Goal: Entertainment & Leisure: Consume media (video, audio)

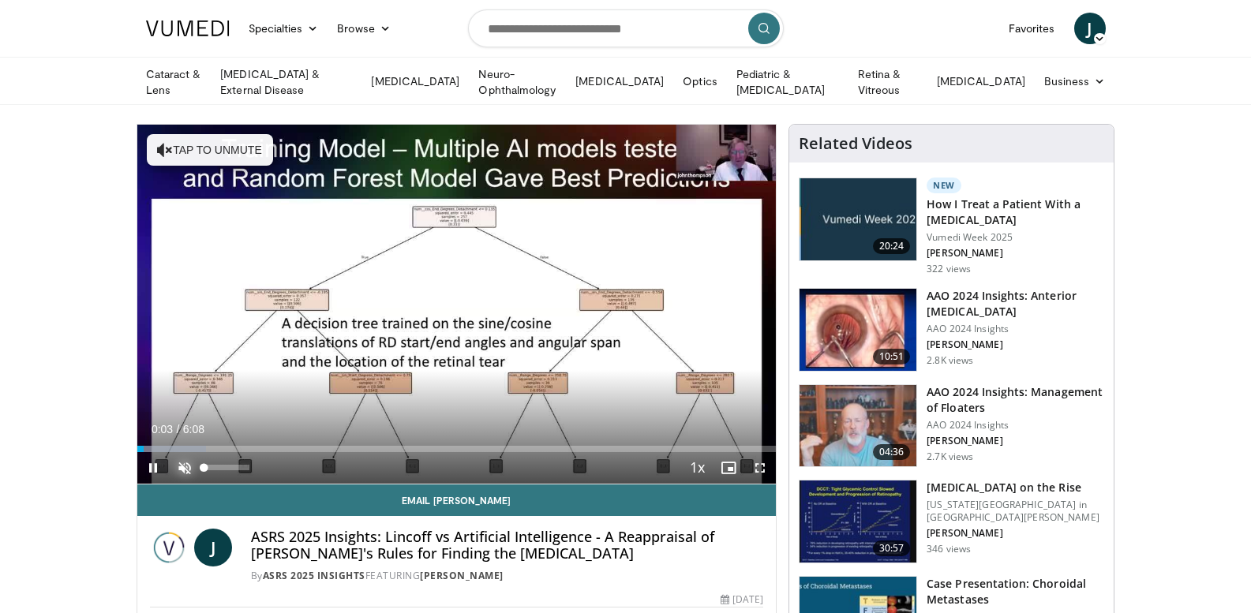
click at [186, 458] on span "Video Player" at bounding box center [185, 468] width 32 height 32
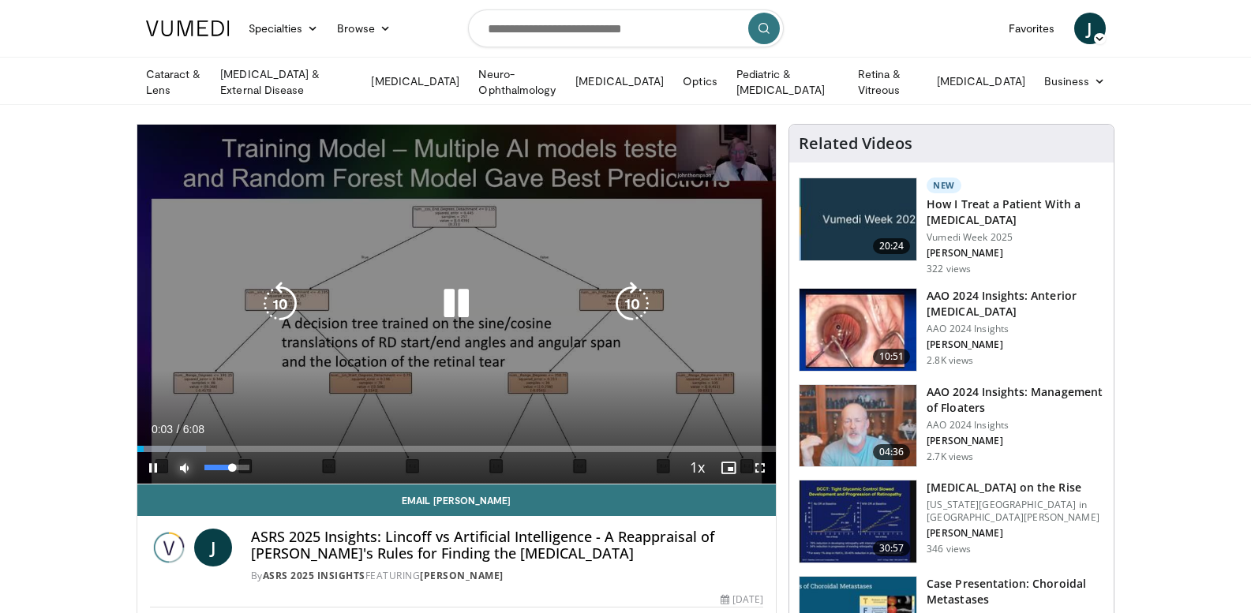
click at [189, 462] on span "Video Player" at bounding box center [185, 468] width 32 height 32
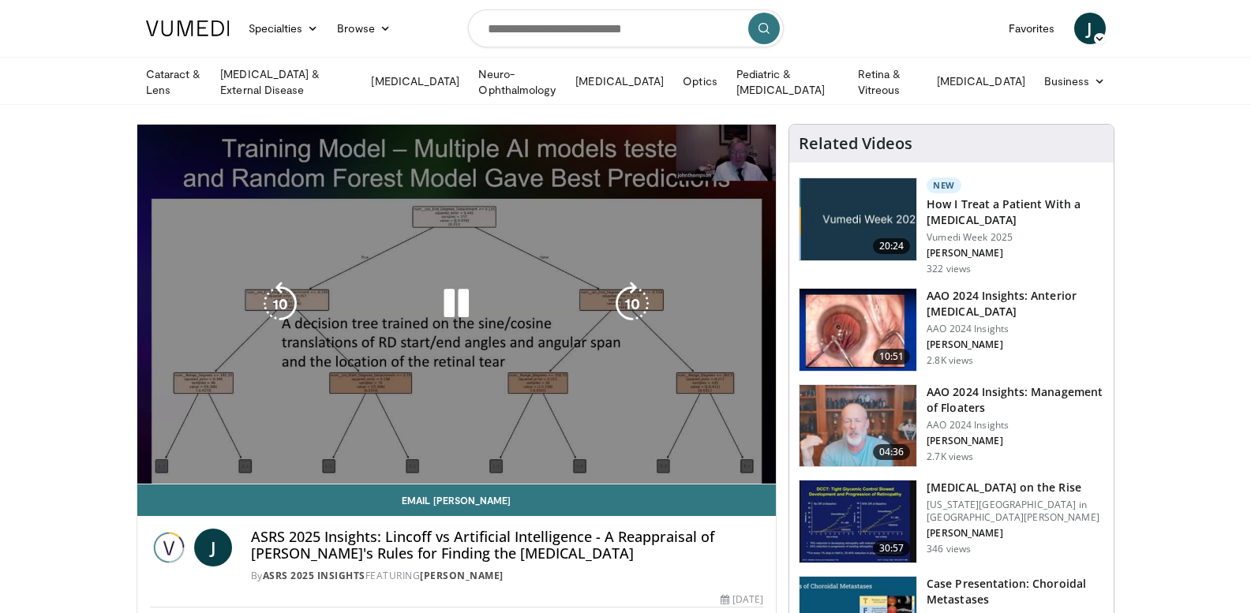
click at [189, 462] on div "10 seconds Tap to unmute" at bounding box center [456, 304] width 639 height 359
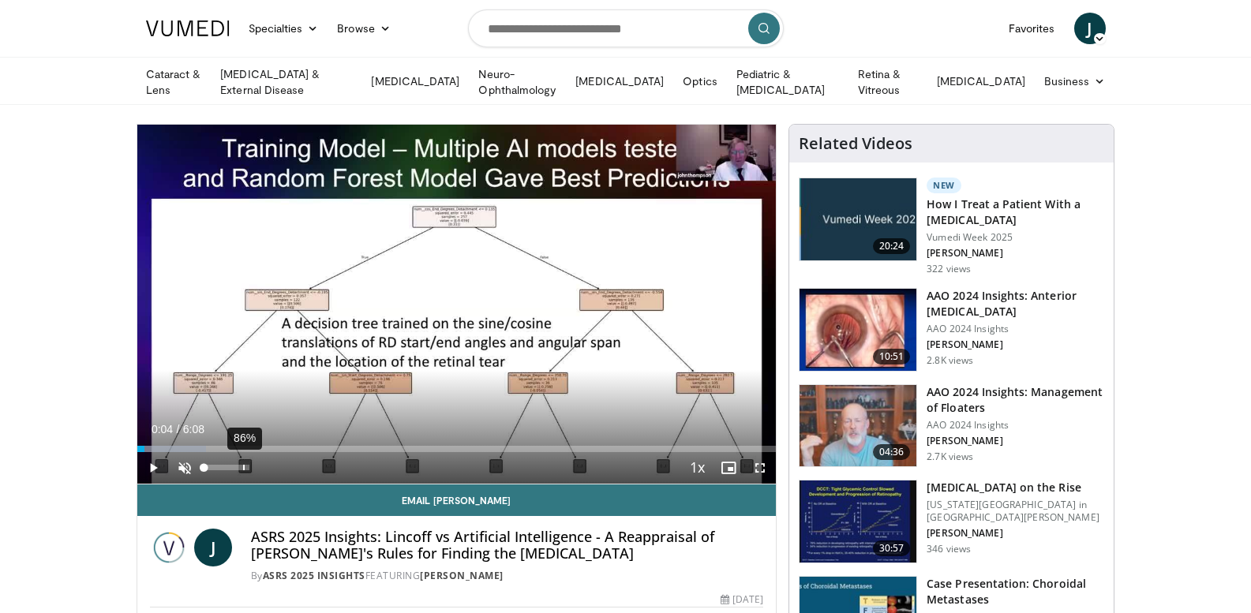
click at [242, 471] on div "86%" at bounding box center [227, 468] width 55 height 32
click at [187, 463] on span "Video Player" at bounding box center [185, 468] width 32 height 32
click at [150, 465] on span "Video Player" at bounding box center [153, 468] width 32 height 32
click at [760, 466] on span "Video Player" at bounding box center [760, 468] width 32 height 32
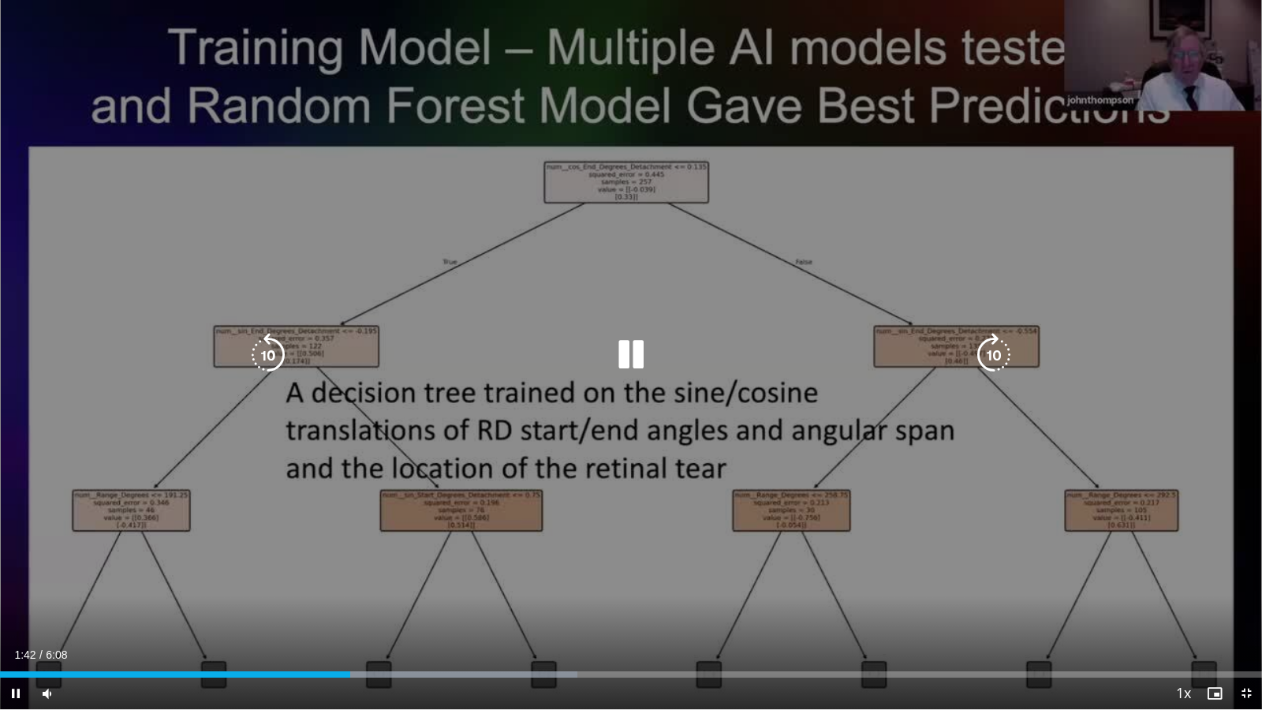
drag, startPoint x: 1156, startPoint y: 49, endPoint x: 938, endPoint y: 30, distance: 218.6
click at [938, 30] on div "10 seconds Tap to unmute" at bounding box center [631, 354] width 1262 height 709
drag, startPoint x: 1143, startPoint y: 73, endPoint x: 932, endPoint y: 83, distance: 210.9
click at [932, 83] on div "10 seconds Tap to unmute" at bounding box center [631, 354] width 1262 height 709
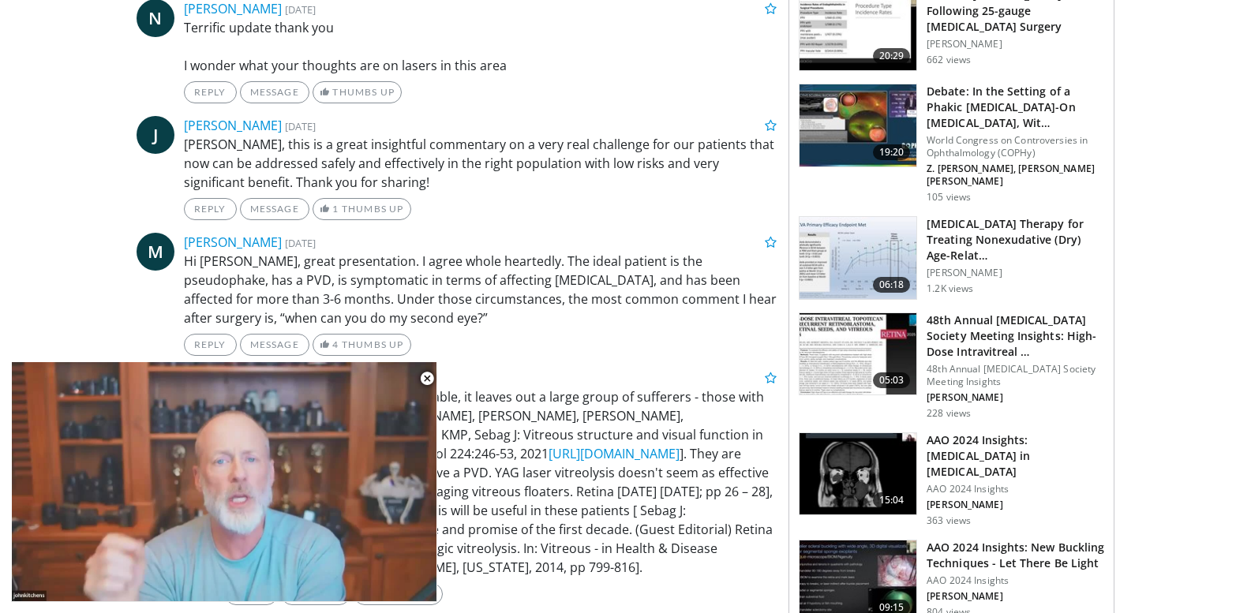
scroll to position [1005, 0]
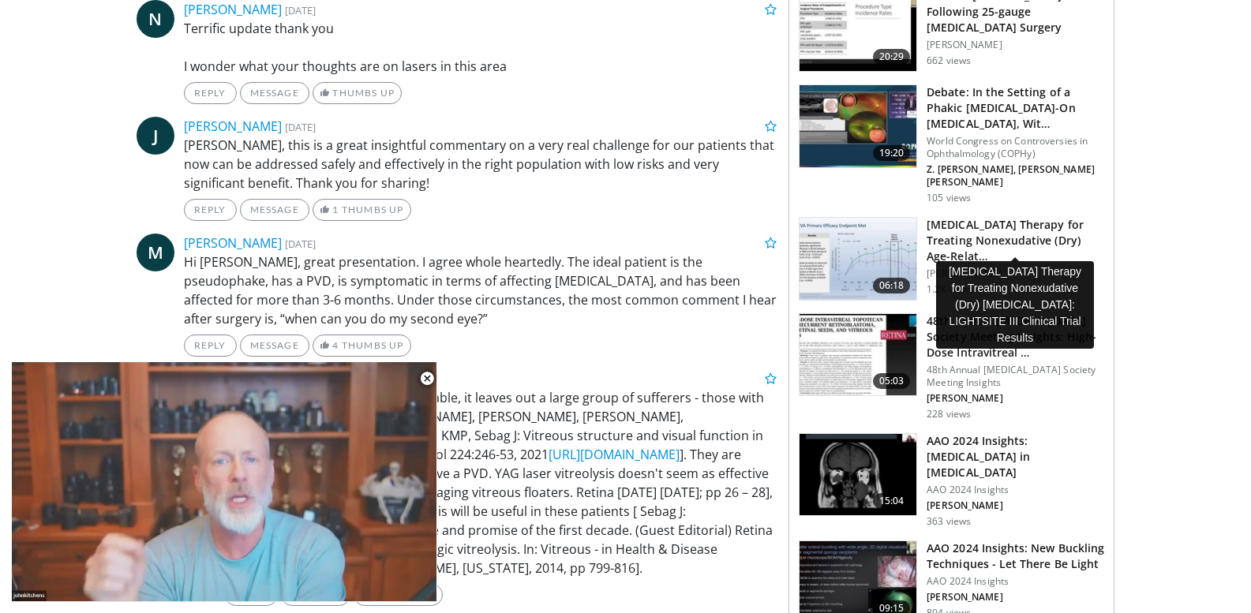
drag, startPoint x: 966, startPoint y: 226, endPoint x: 833, endPoint y: 248, distance: 134.4
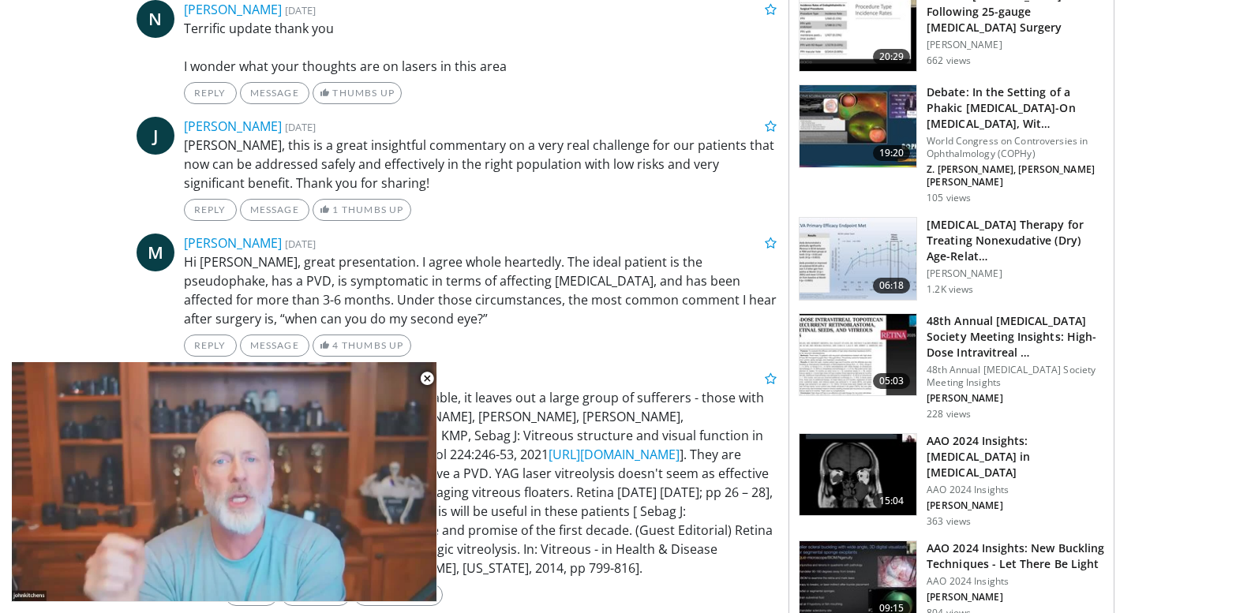
drag, startPoint x: 833, startPoint y: 248, endPoint x: 427, endPoint y: 380, distance: 427.2
click at [427, 380] on span "Video Player" at bounding box center [427, 379] width 32 height 32
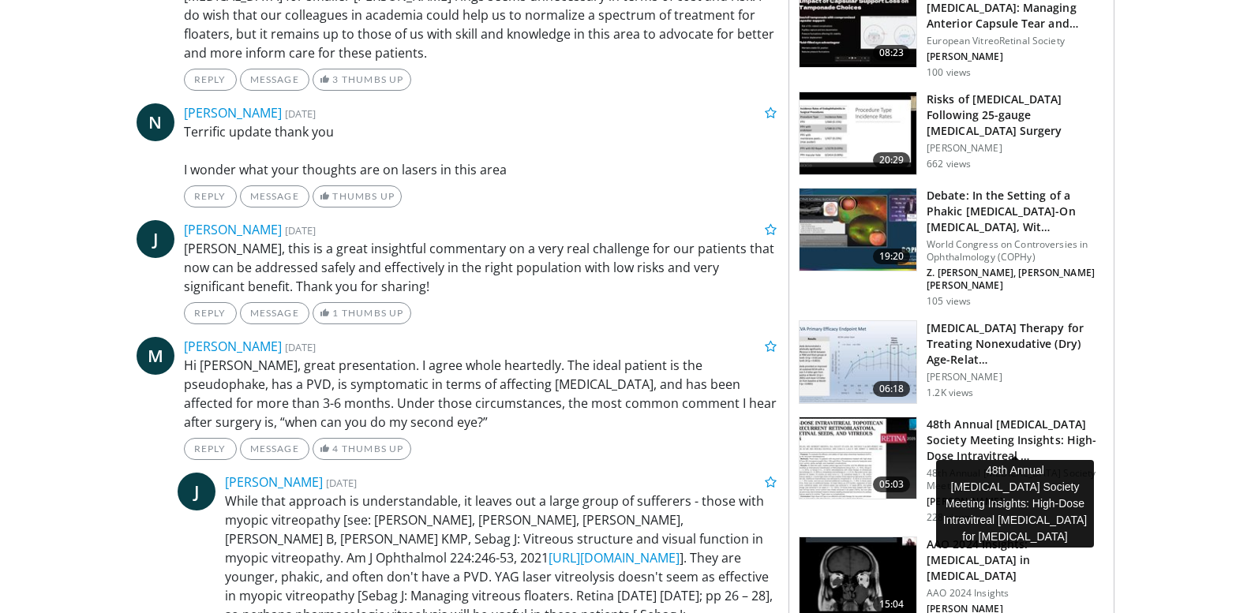
scroll to position [903, 0]
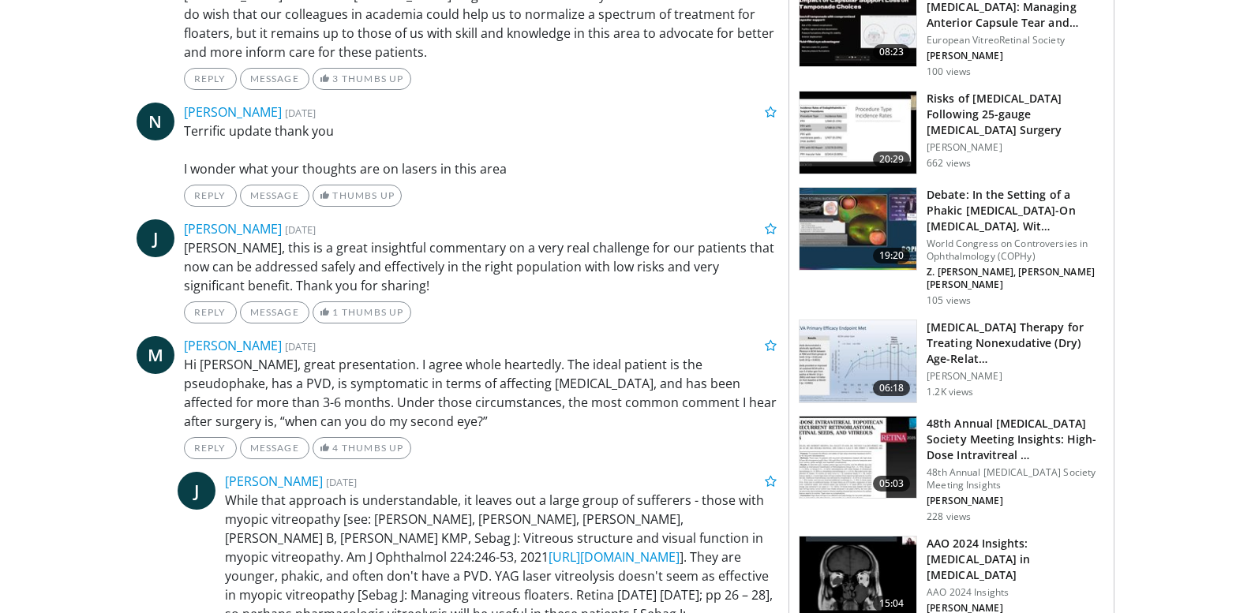
click at [882, 334] on img at bounding box center [857, 361] width 117 height 82
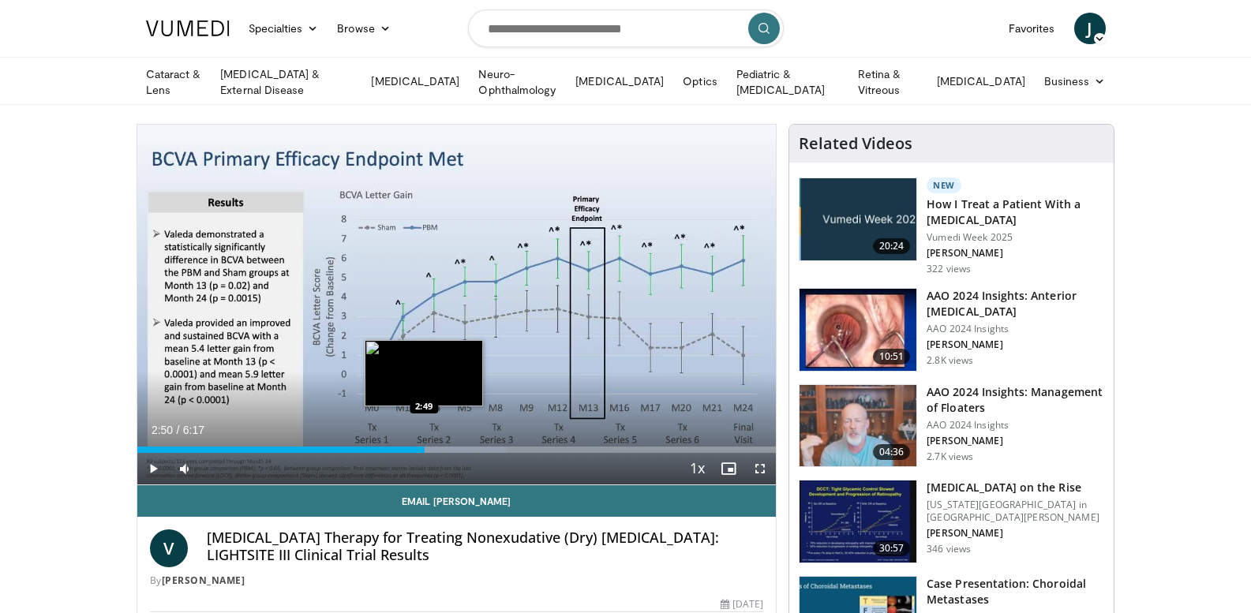
click at [424, 447] on div "Loaded : 57.76% 2:38 2:49" at bounding box center [456, 450] width 639 height 6
click at [446, 447] on video-js "**********" at bounding box center [456, 305] width 639 height 361
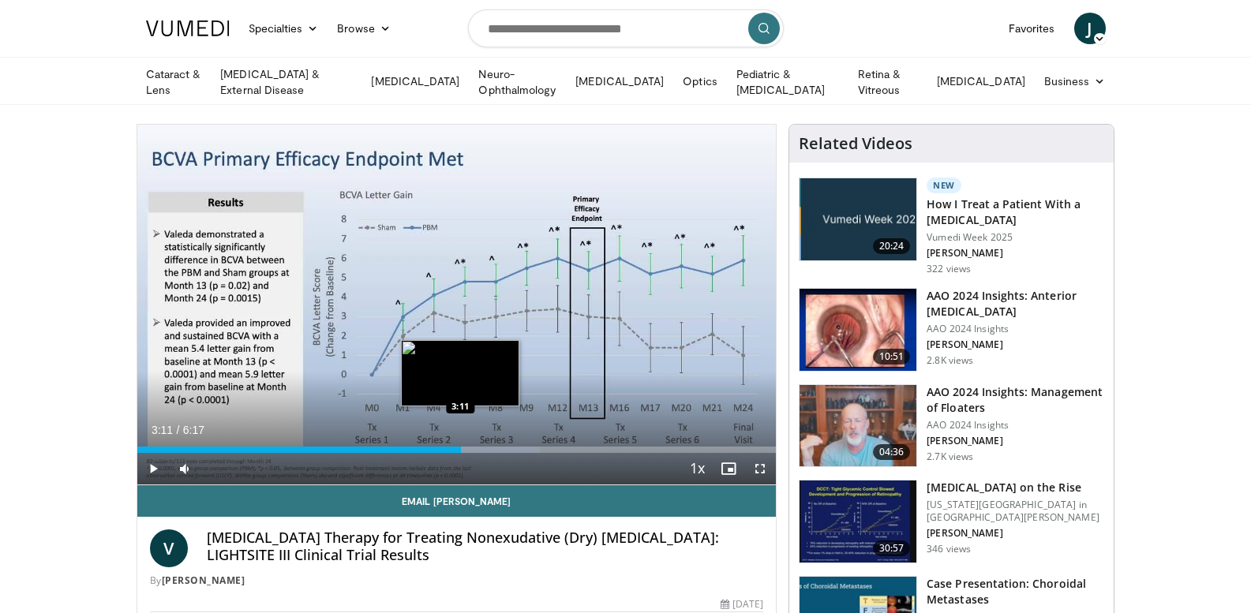
click at [461, 448] on div "Loaded : 63.01% 3:11 3:11" at bounding box center [456, 450] width 639 height 6
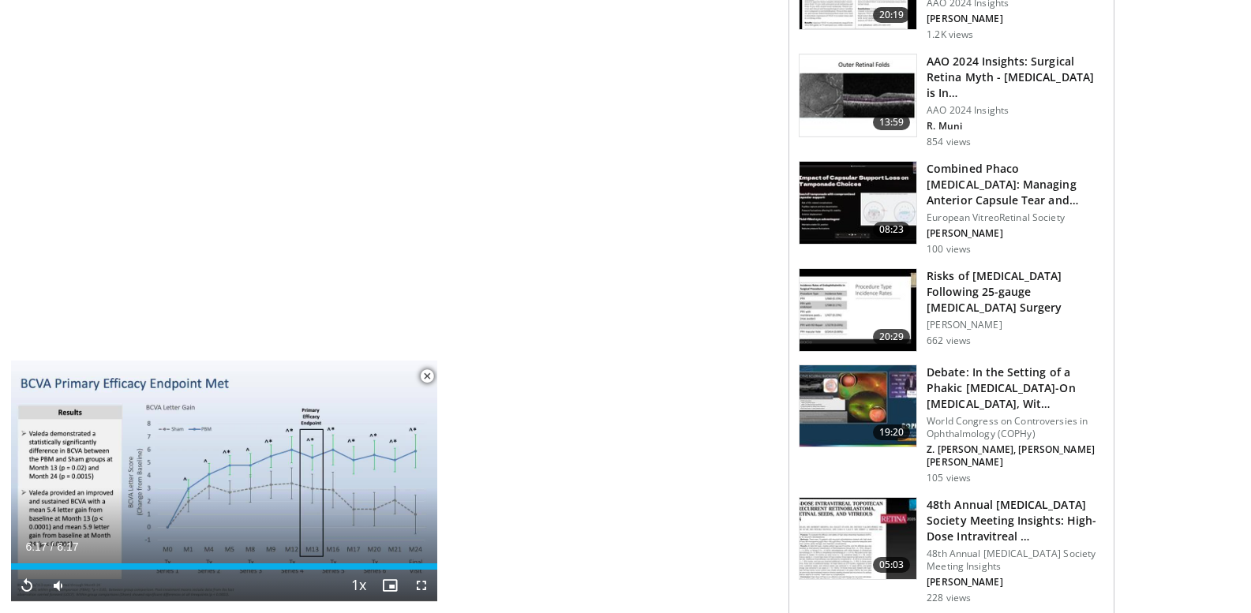
scroll to position [822, 0]
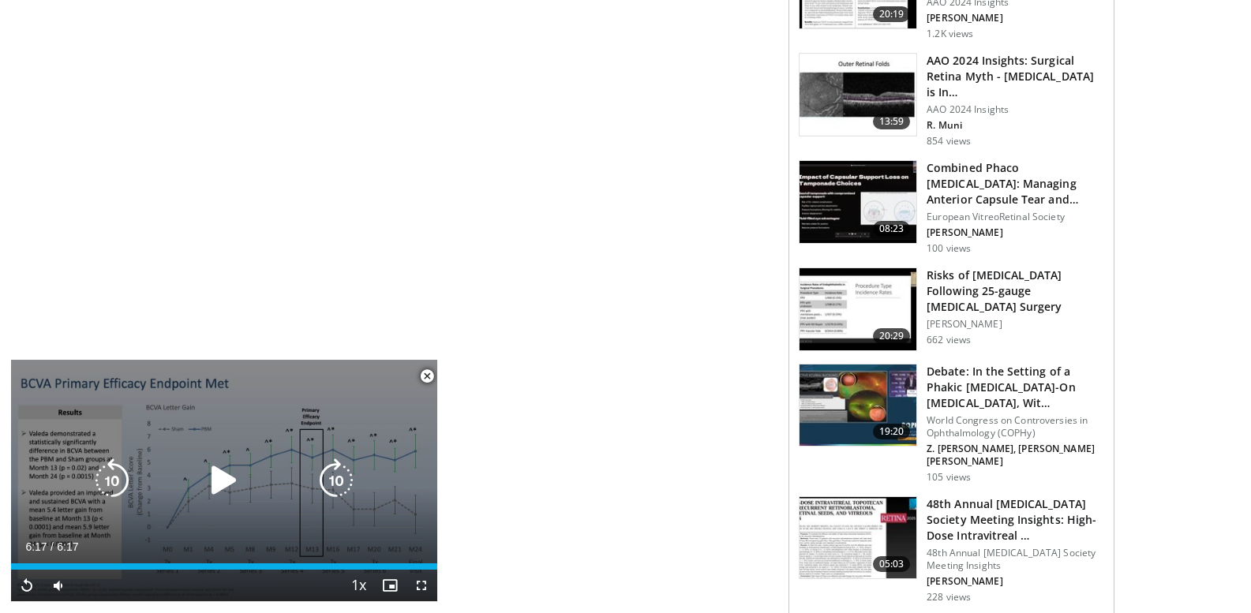
click at [284, 407] on div "10 seconds Tap to unmute" at bounding box center [224, 480] width 426 height 241
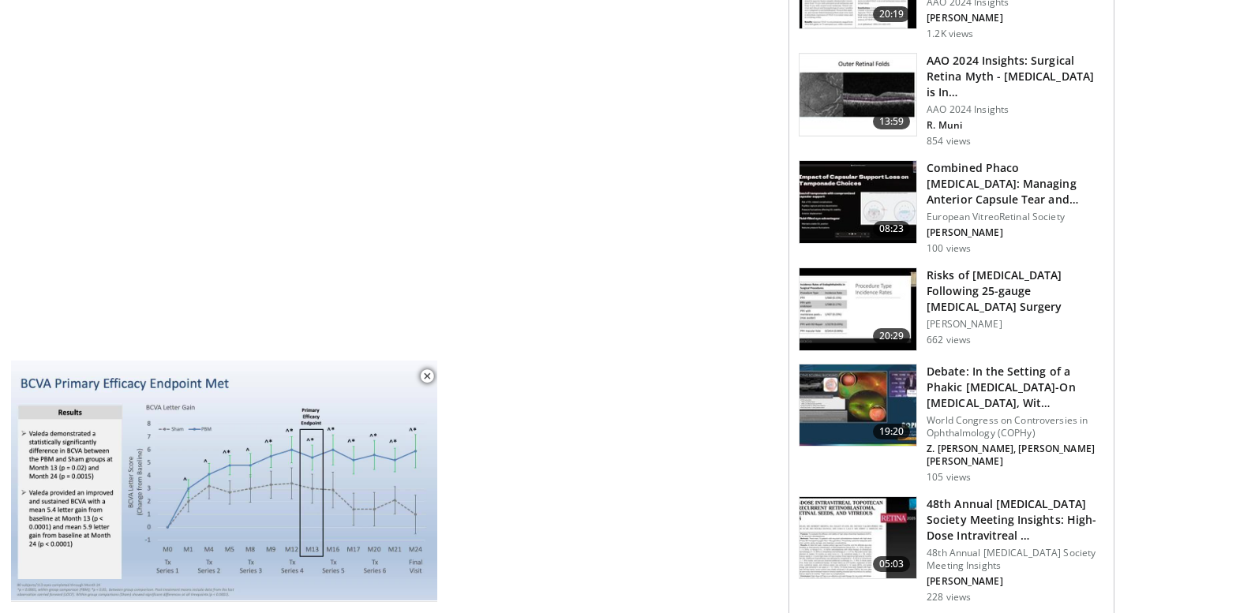
drag, startPoint x: 284, startPoint y: 407, endPoint x: 295, endPoint y: 461, distance: 54.8
click at [295, 461] on div "10 seconds Tap to unmute" at bounding box center [224, 480] width 426 height 241
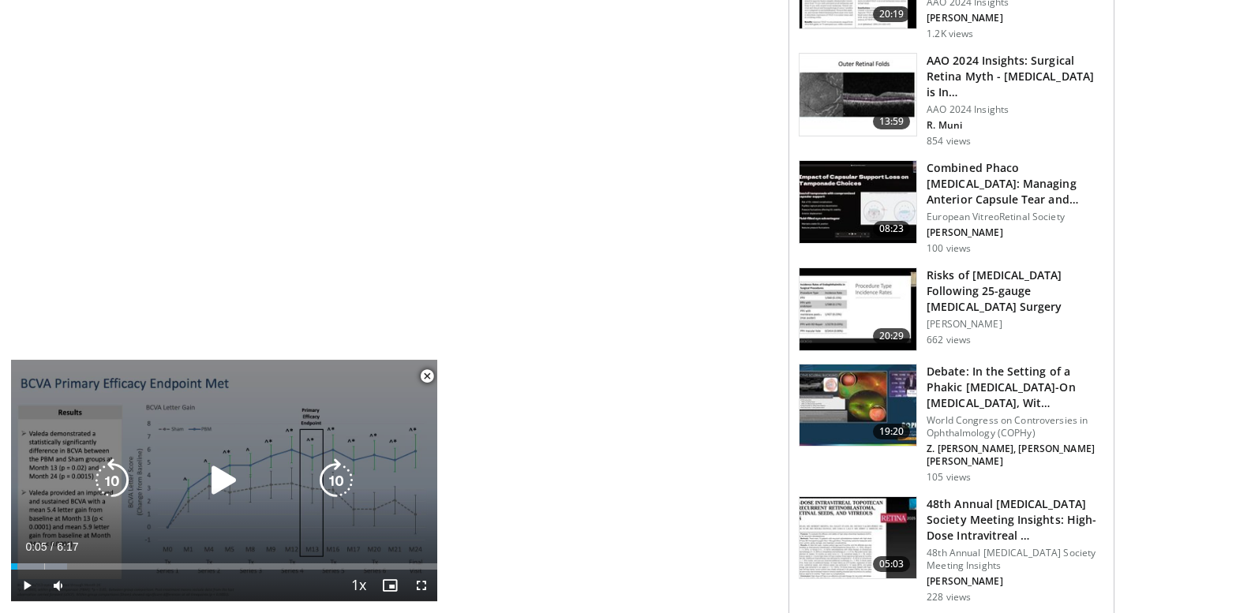
click at [295, 461] on div "10 seconds Tap to unmute" at bounding box center [224, 480] width 426 height 241
click at [217, 485] on icon "Video Player" at bounding box center [224, 480] width 44 height 44
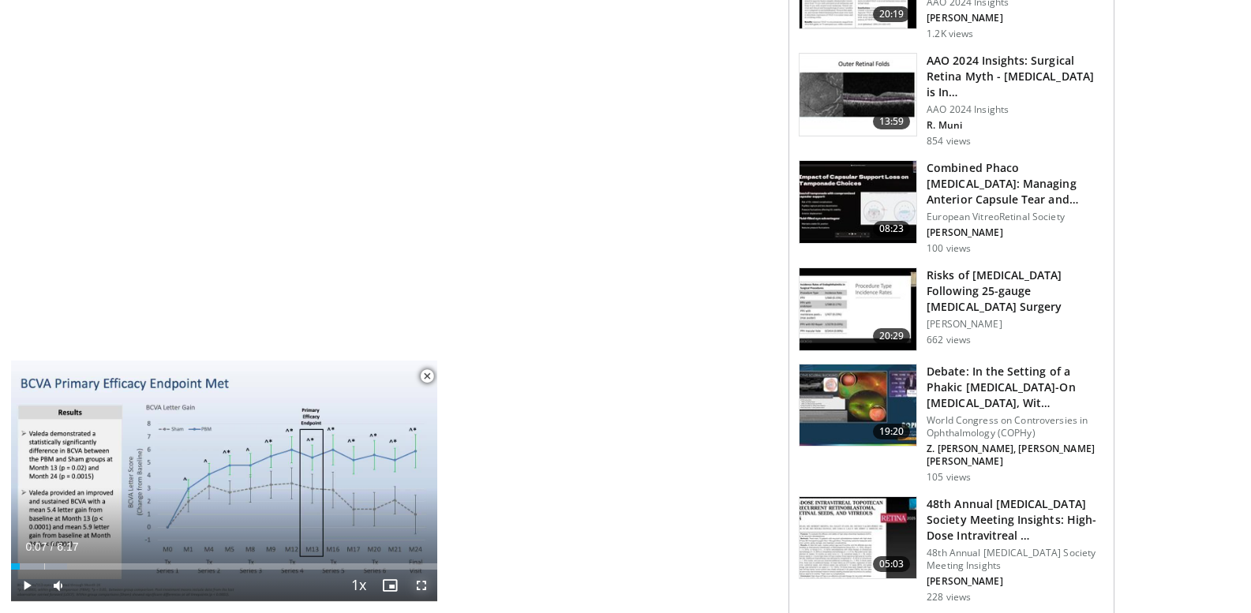
click at [421, 586] on span "Video Player" at bounding box center [422, 586] width 32 height 32
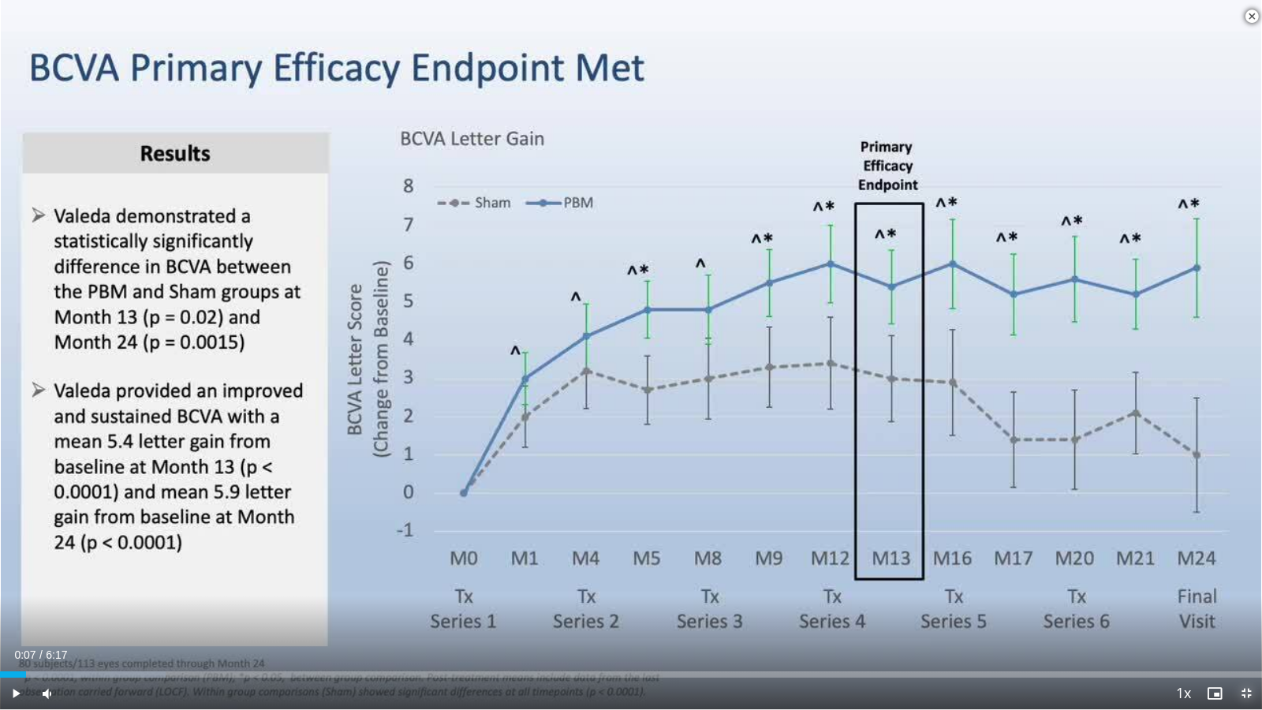
click at [1250, 612] on span "Video Player" at bounding box center [1247, 694] width 32 height 32
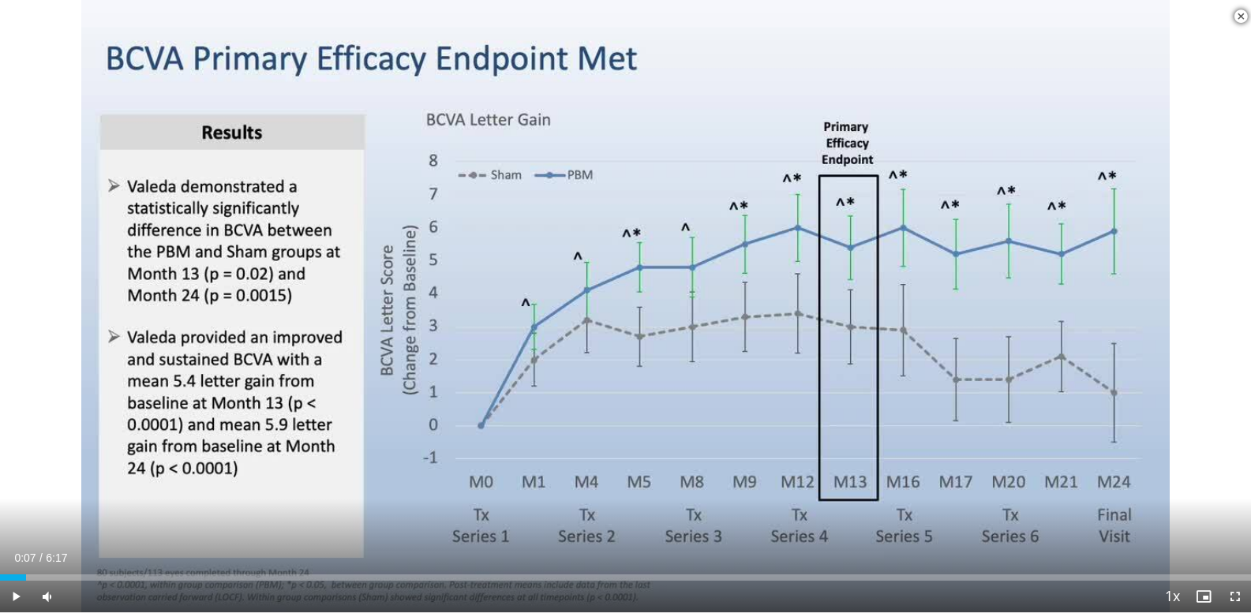
scroll to position [1104, 0]
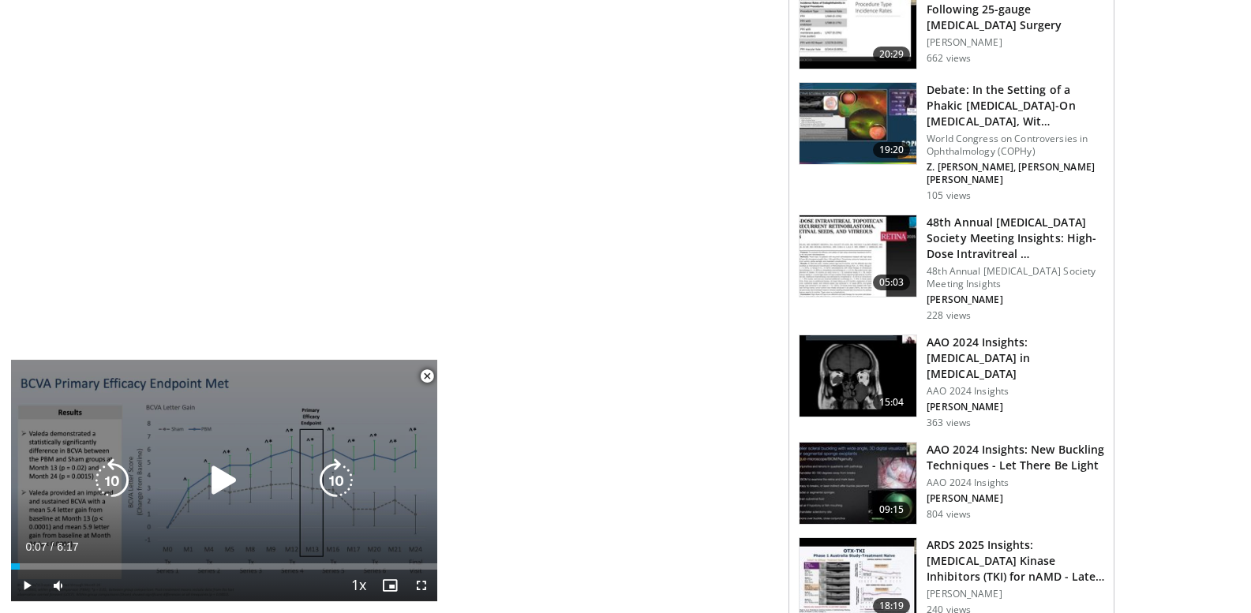
click at [215, 413] on div "10 seconds Tap to unmute" at bounding box center [224, 480] width 426 height 241
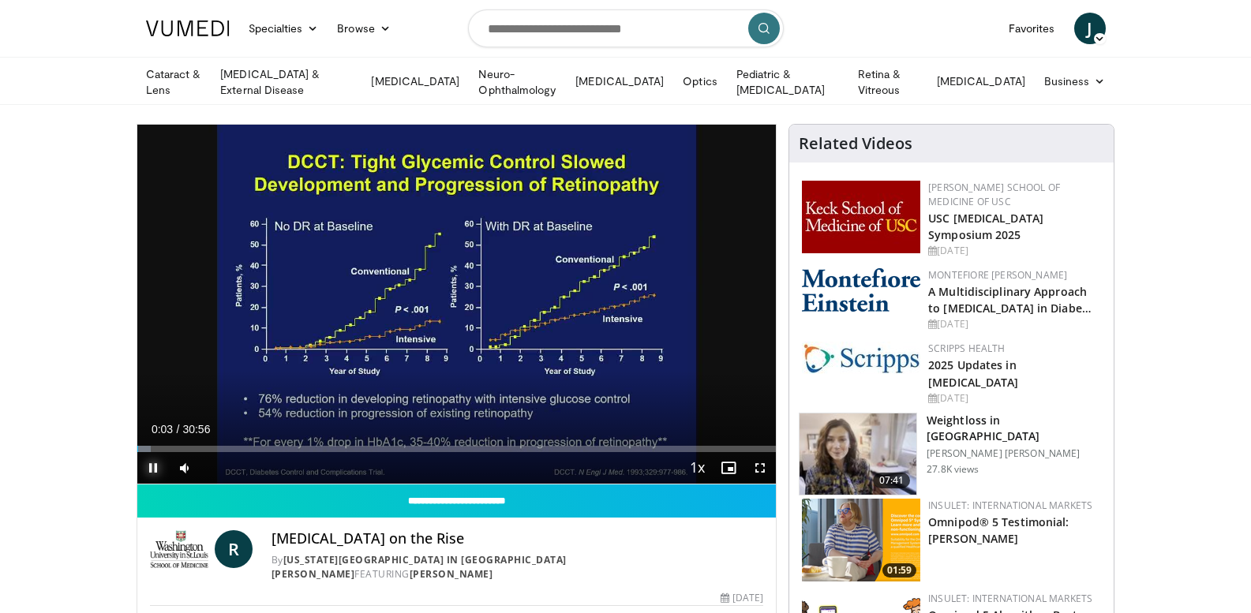
click at [149, 468] on span "Video Player" at bounding box center [153, 468] width 32 height 32
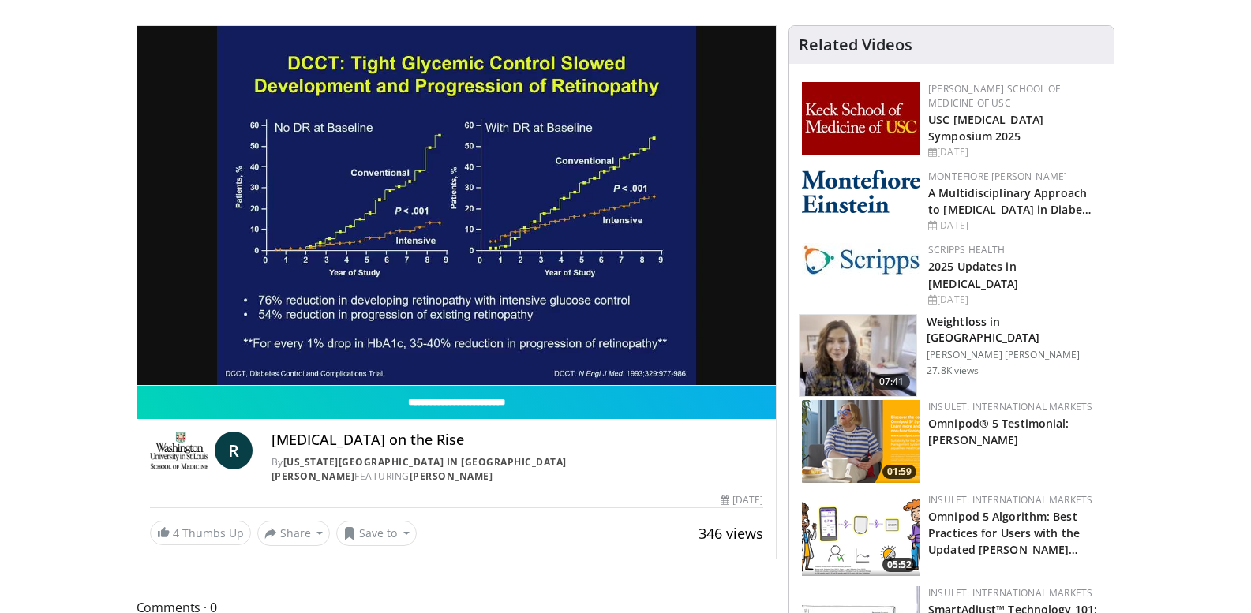
scroll to position [65, 0]
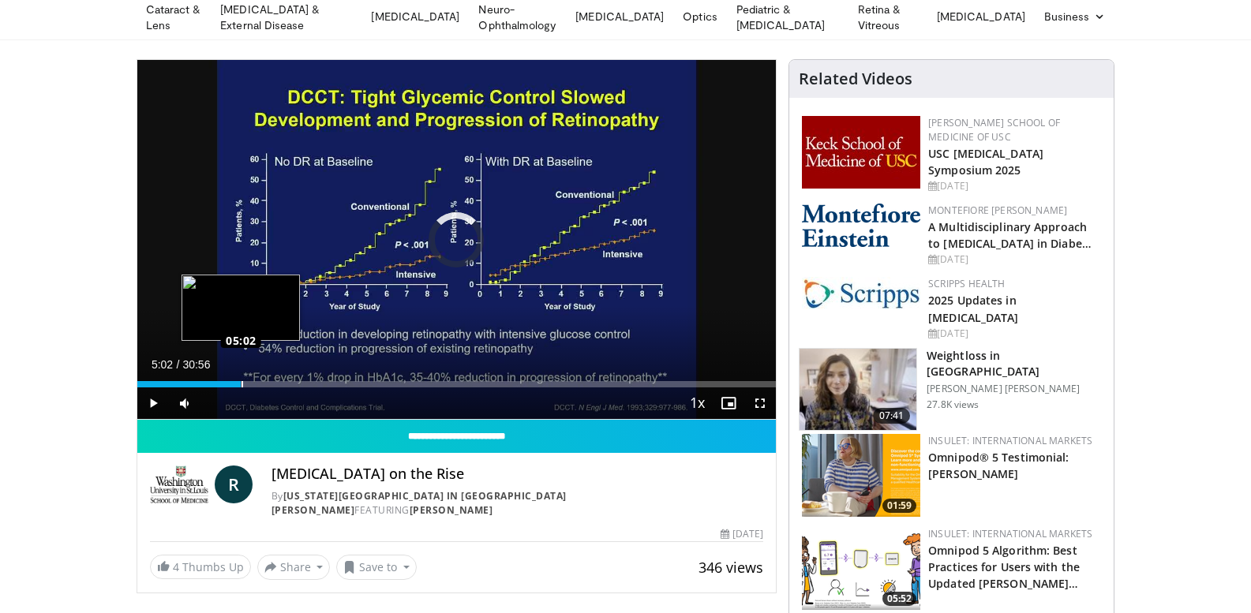
click at [241, 384] on div "Loaded : 5.87% 05:02 05:02" at bounding box center [456, 384] width 639 height 6
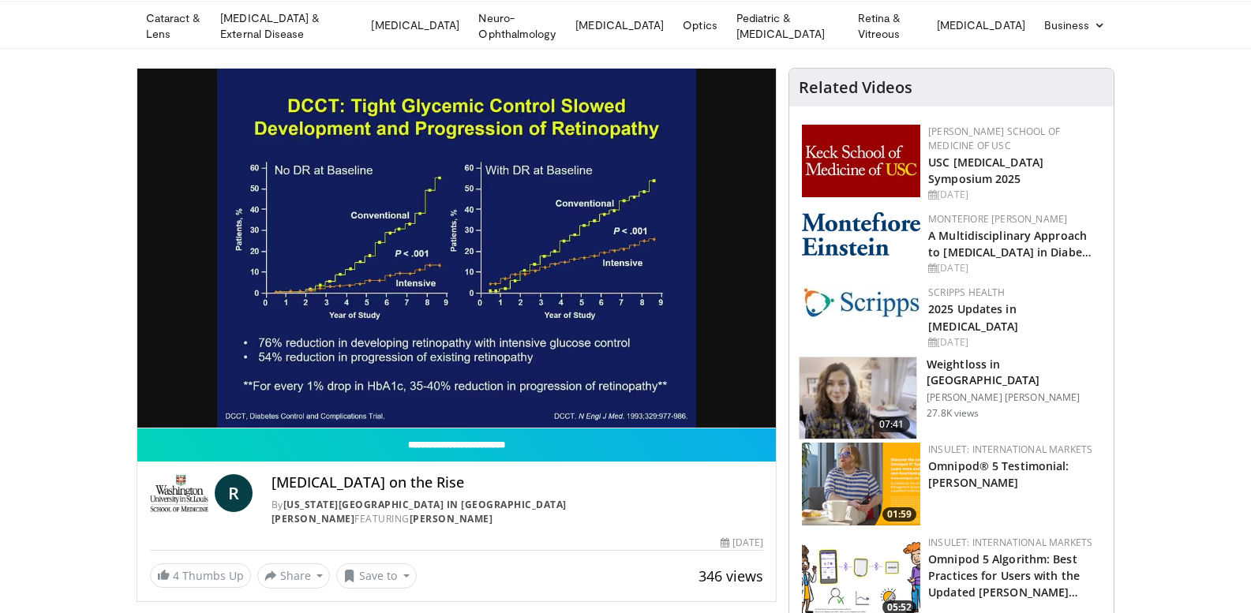
scroll to position [55, 0]
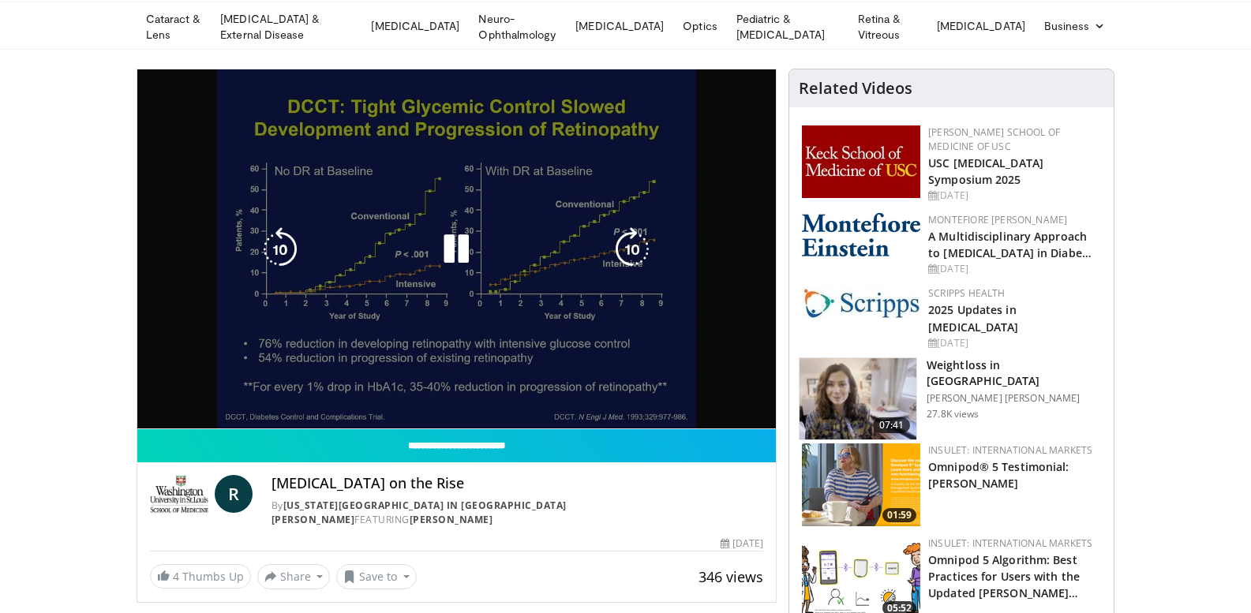
click at [338, 409] on video-js "**********" at bounding box center [456, 249] width 639 height 360
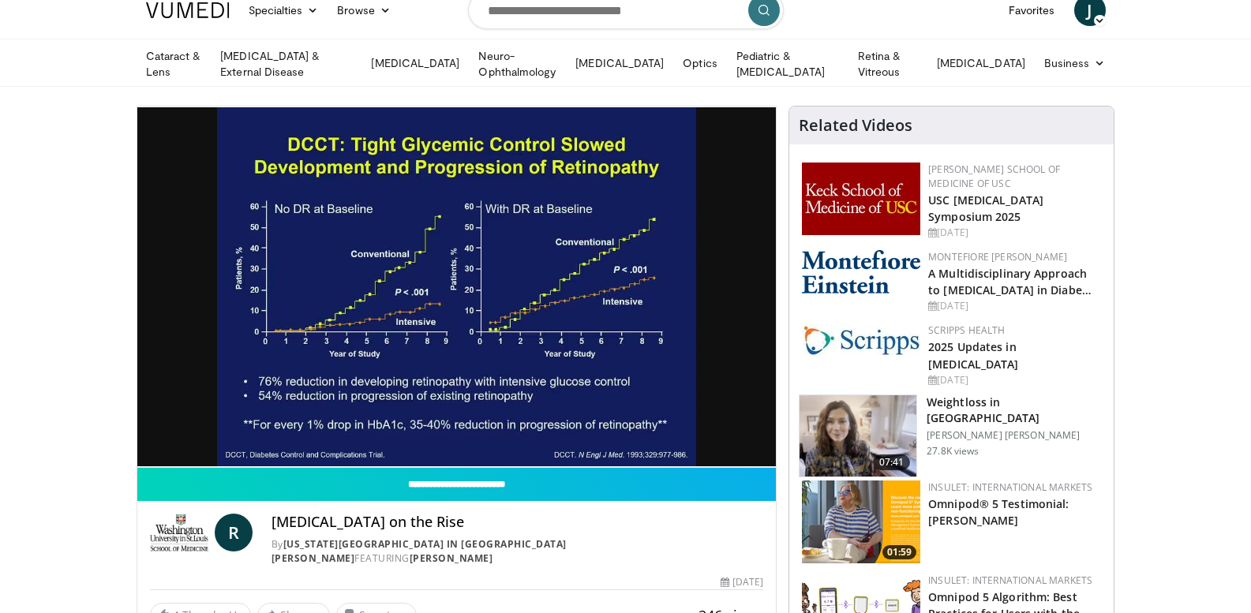
scroll to position [17, 0]
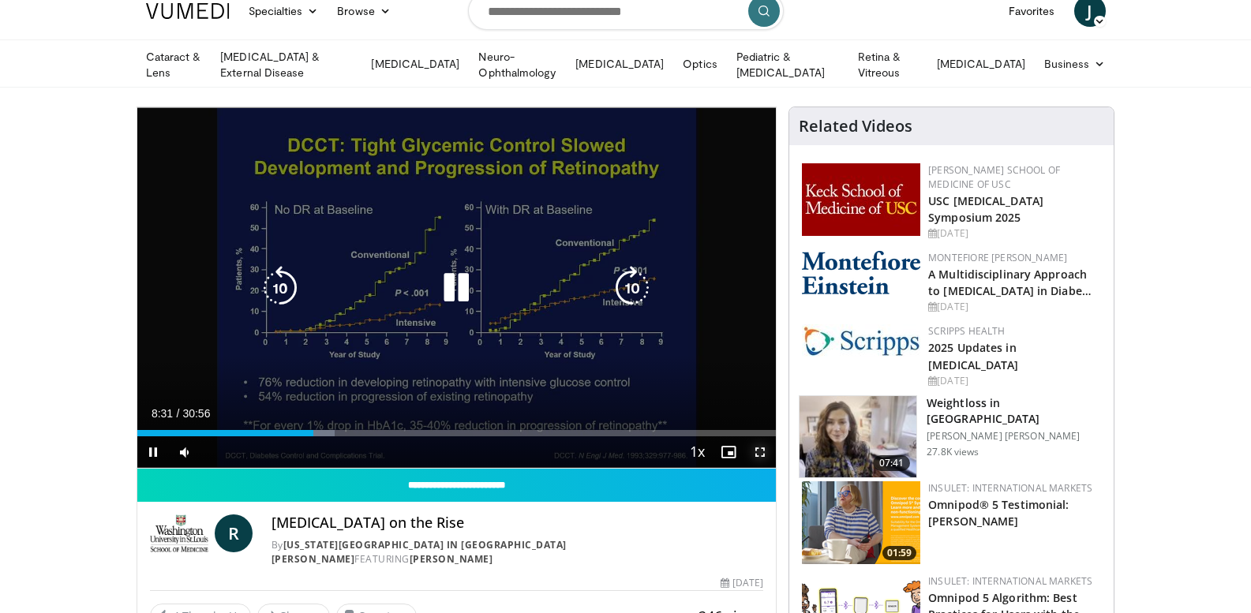
drag, startPoint x: 762, startPoint y: 439, endPoint x: 762, endPoint y: 535, distance: 95.5
click at [762, 439] on span "Video Player" at bounding box center [760, 452] width 32 height 32
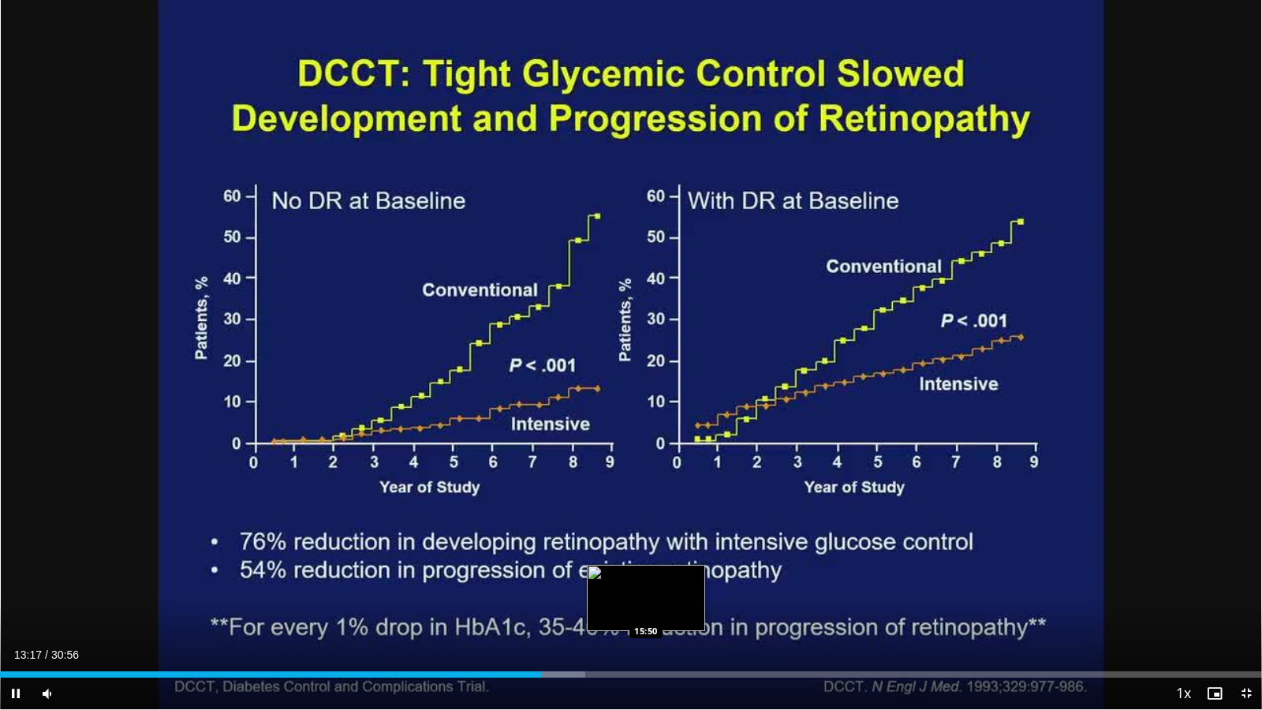
click at [645, 612] on div "Loaded : 46.37% 13:17 15:50" at bounding box center [631, 674] width 1262 height 6
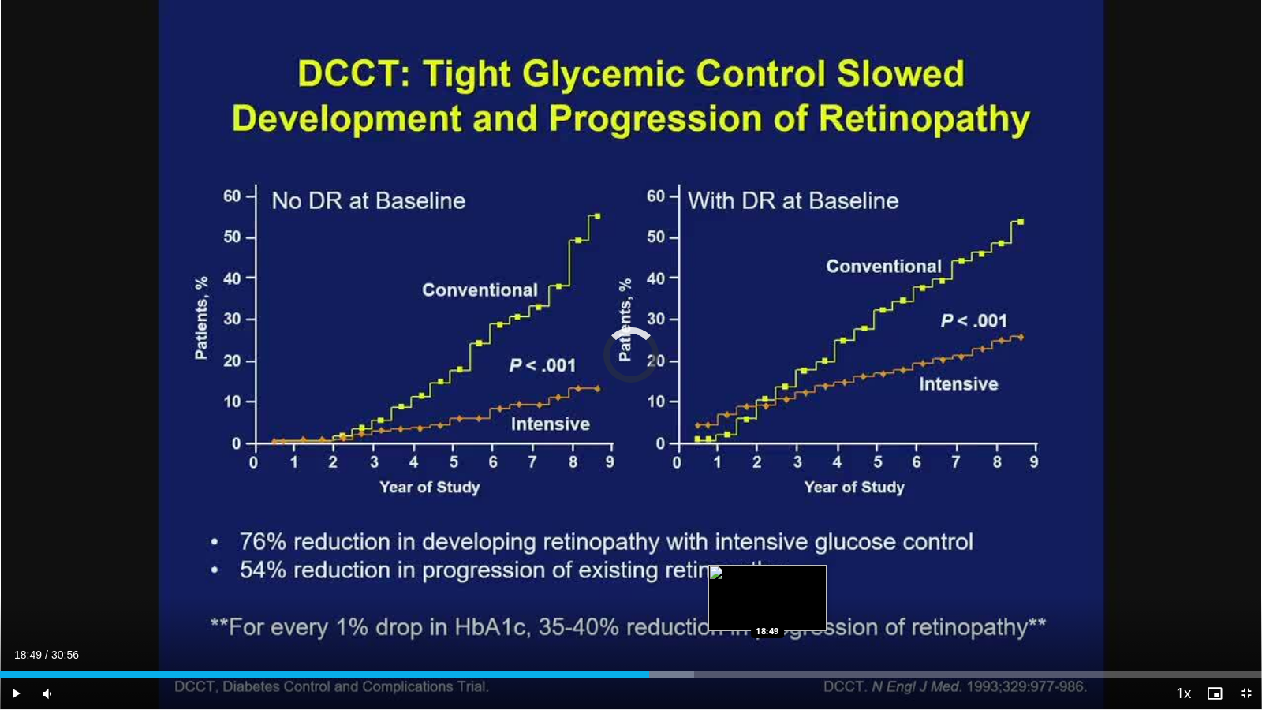
click at [768, 612] on div "Loaded : 54.99% 18:49 18:49" at bounding box center [631, 674] width 1262 height 6
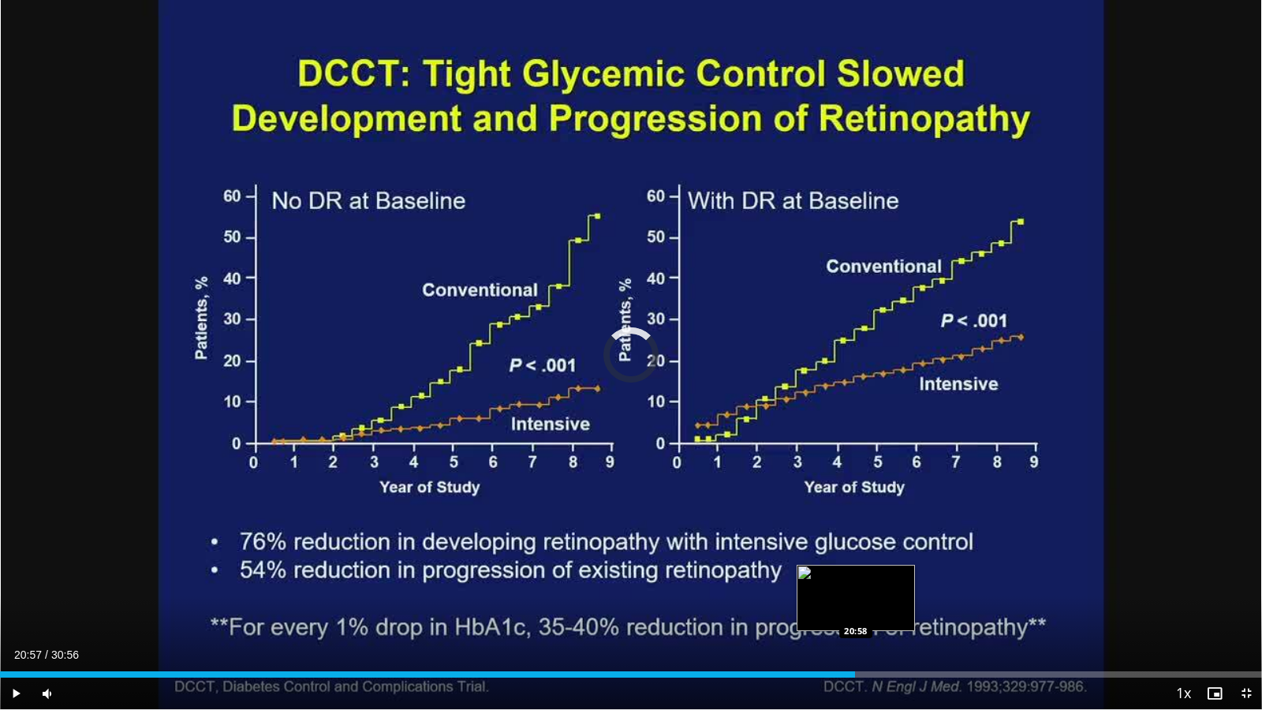
click at [855, 612] on div "Loaded : 65.24% 20:57 20:58" at bounding box center [631, 670] width 1262 height 15
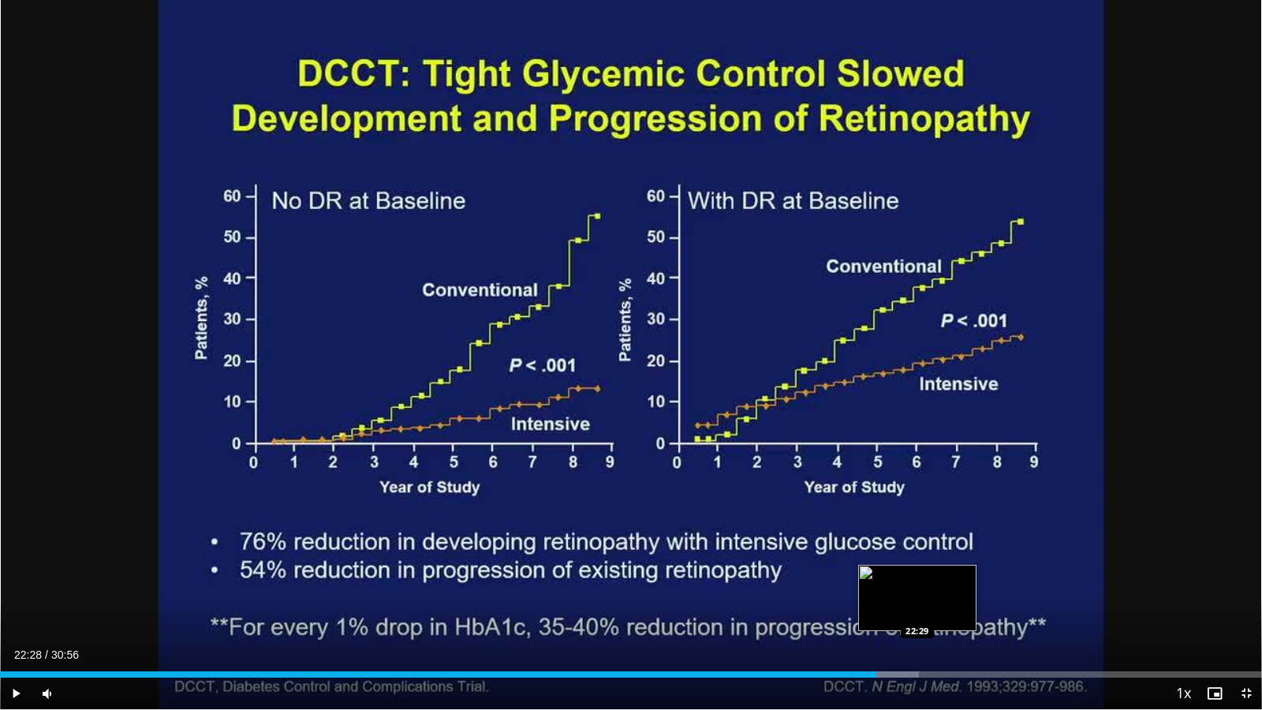
click at [917, 612] on div "Loaded : 72.79% 22:28 22:29" at bounding box center [631, 670] width 1262 height 15
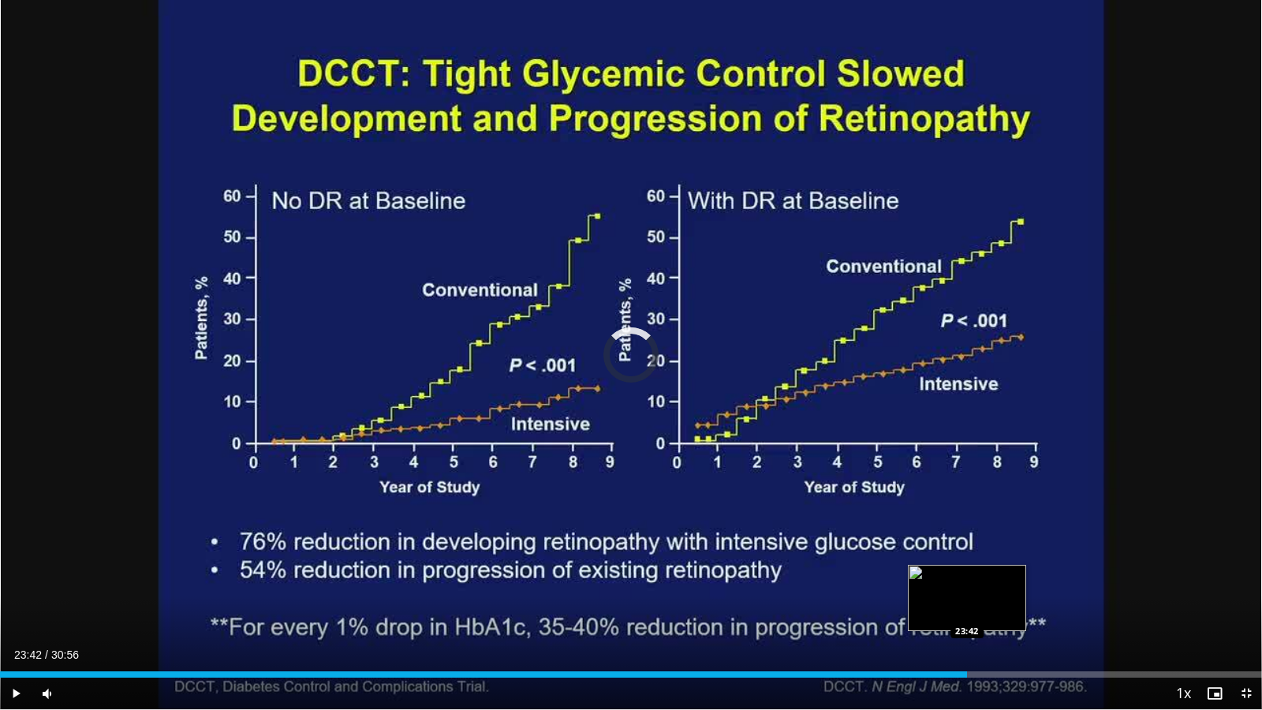
click at [967, 612] on div "Loaded : 76.40% 23:42 23:42" at bounding box center [631, 674] width 1262 height 6
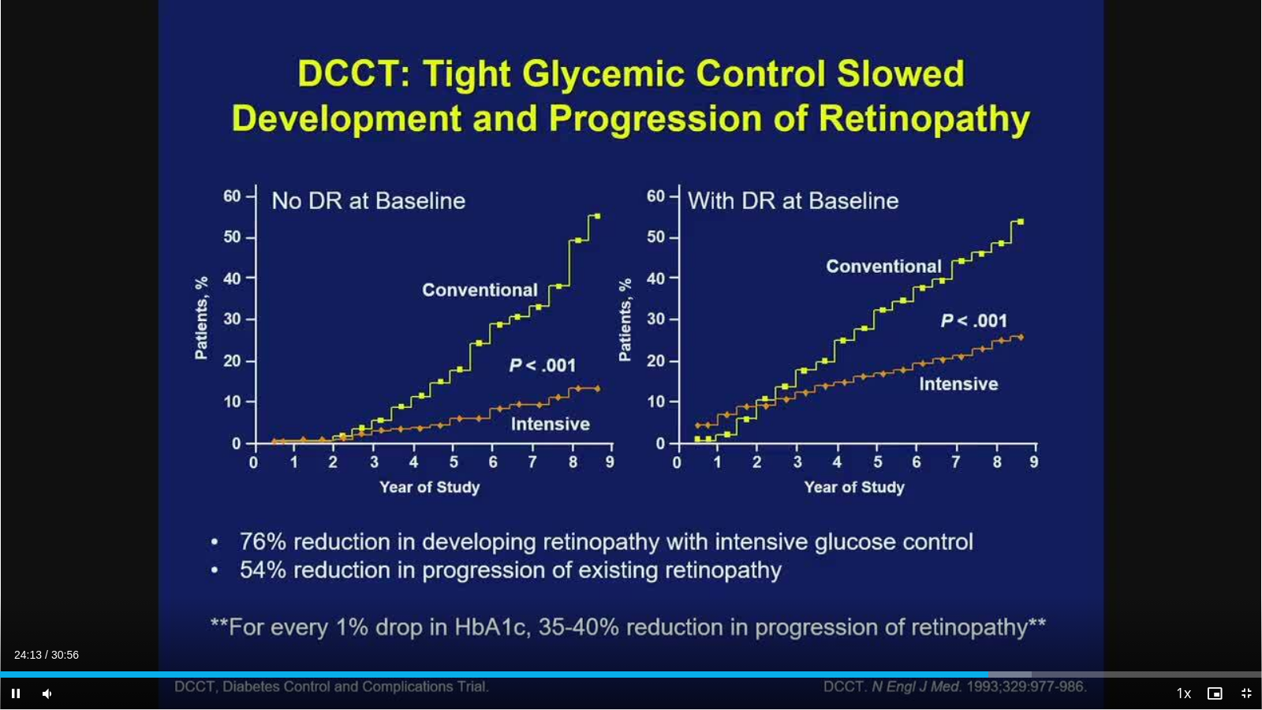
click at [1039, 612] on div "Current Time 24:13 / Duration 30:56 Pause Skip Backward Skip Forward Mute Loade…" at bounding box center [631, 694] width 1262 height 32
click at [1050, 612] on div "Loaded : 81.75% 24:15 25:44" at bounding box center [631, 670] width 1262 height 15
click at [1184, 612] on div "Loaded : 94.57% 29:00 29:00" at bounding box center [631, 670] width 1262 height 15
click at [1211, 612] on div "Progress Bar" at bounding box center [1203, 674] width 62 height 6
click at [1230, 612] on div "Loaded : 99.74% 30:09 30:09" at bounding box center [631, 674] width 1262 height 6
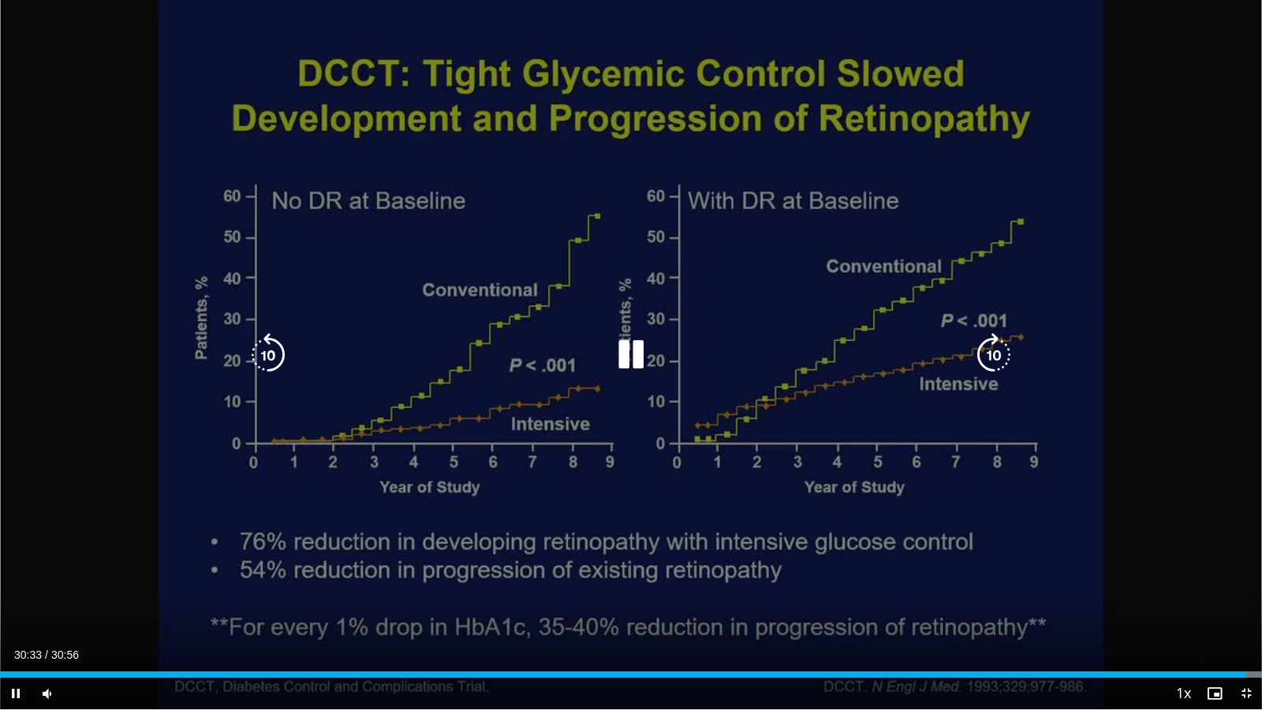
click at [641, 361] on icon "Video Player" at bounding box center [631, 355] width 44 height 44
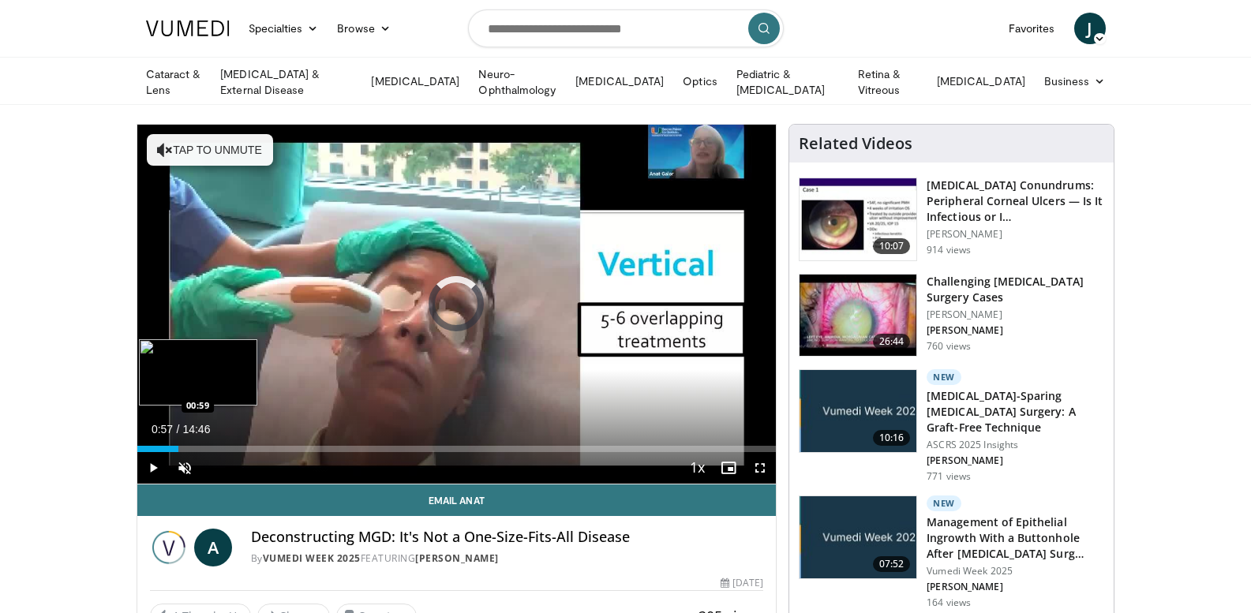
click at [178, 446] on div "Loaded : 0.00% 00:01 00:59" at bounding box center [456, 449] width 639 height 6
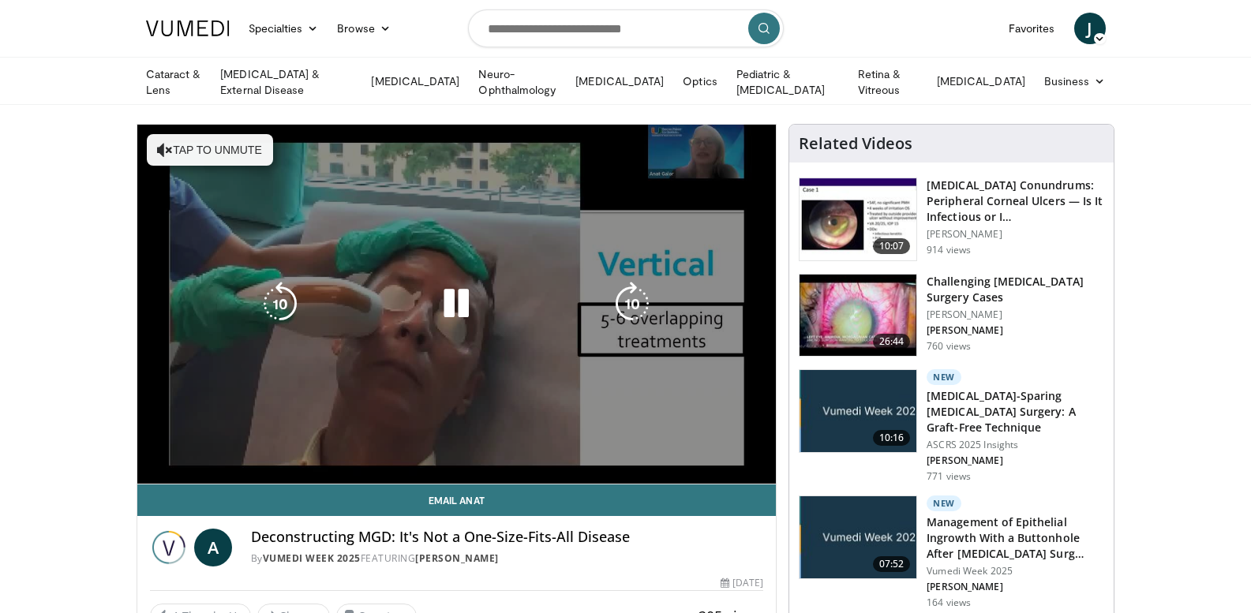
click at [181, 484] on span "Video Player" at bounding box center [185, 500] width 32 height 32
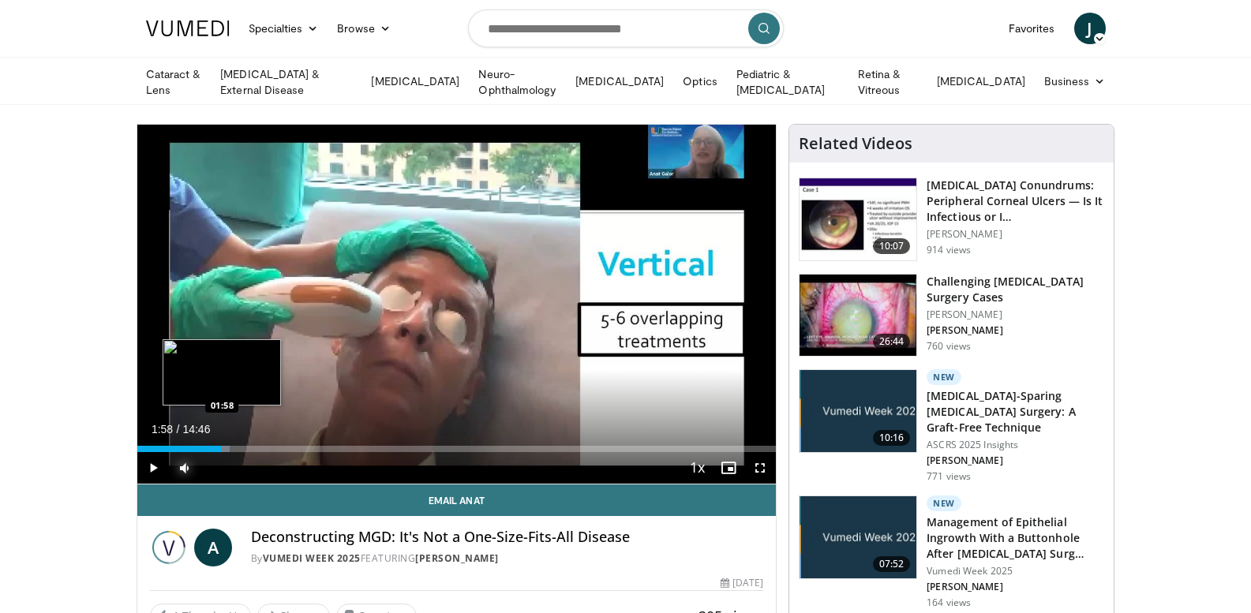
click at [222, 447] on div "Loaded : 14.55% 01:58 01:58" at bounding box center [456, 449] width 639 height 6
click at [277, 446] on div "Loaded : 20.32% 01:59 03:14" at bounding box center [456, 449] width 639 height 6
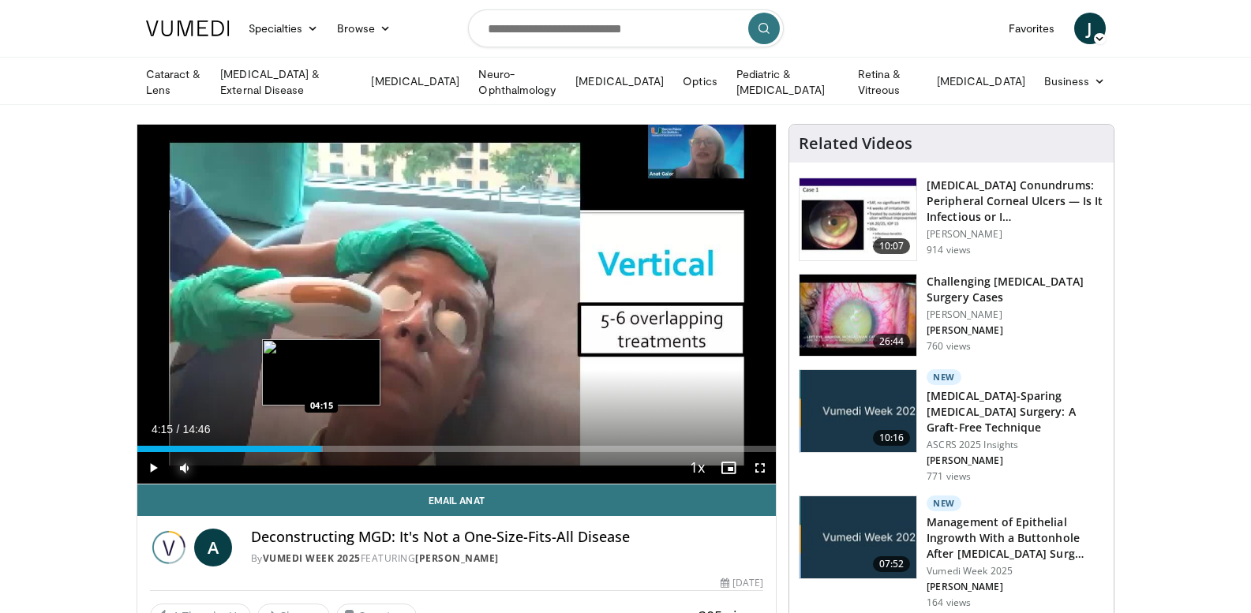
click at [321, 449] on div "Loaded : 29.11% 03:16 04:15" at bounding box center [456, 449] width 639 height 6
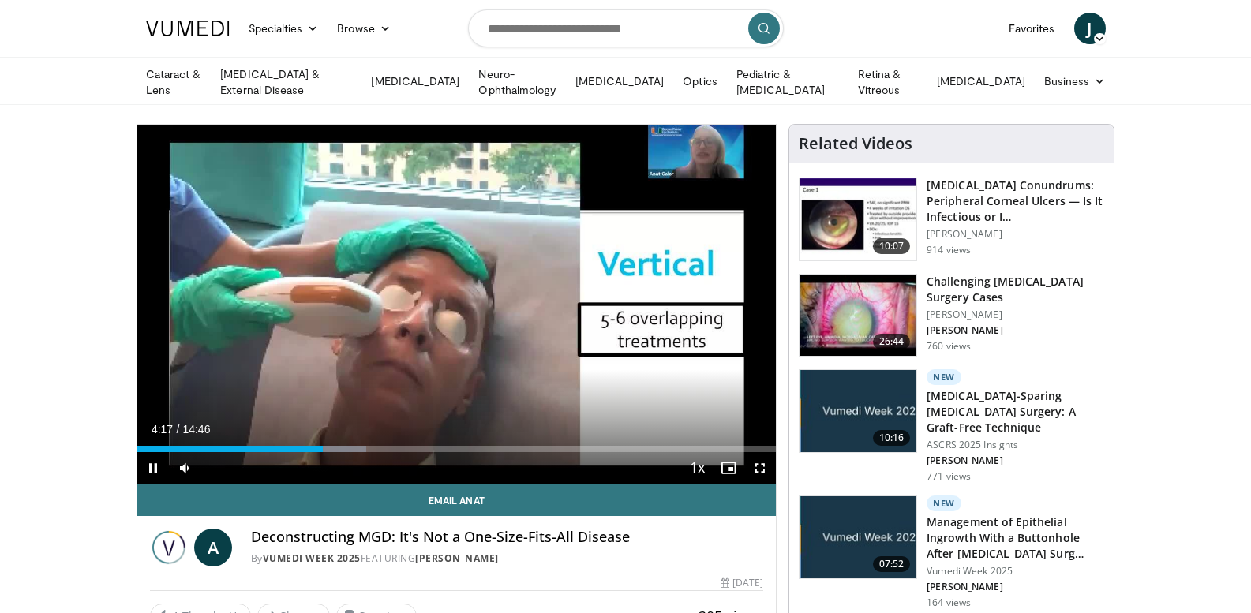
click at [372, 452] on div "Current Time 4:17 / Duration 14:46 Pause Skip Backward Skip Forward Mute 30% Lo…" at bounding box center [456, 468] width 639 height 32
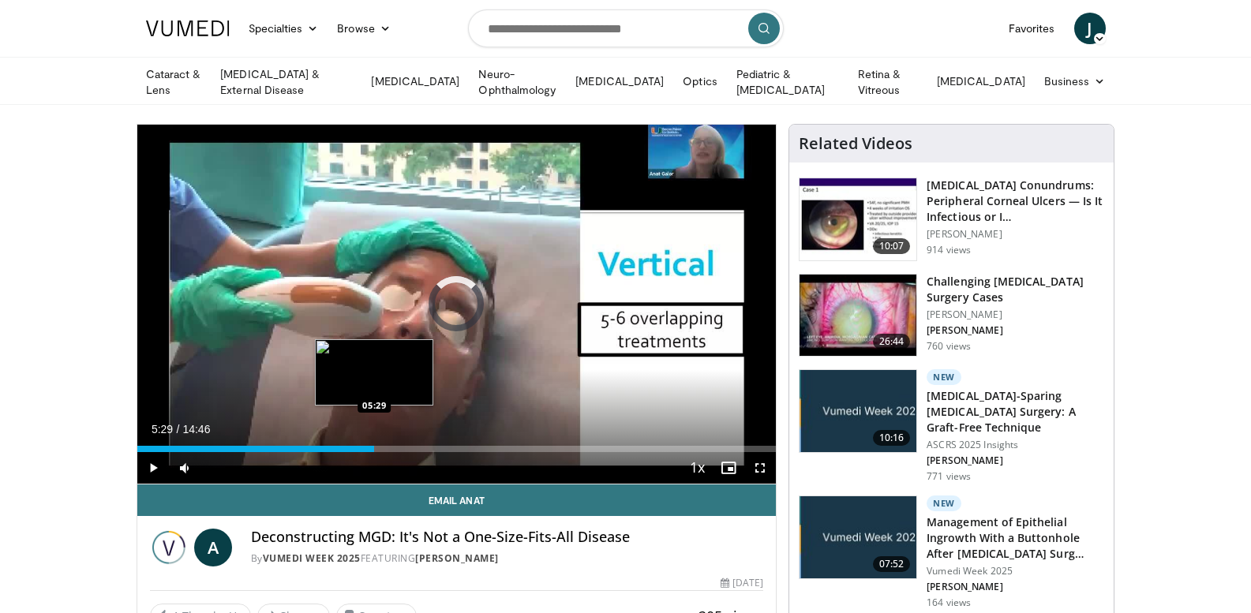
click at [374, 446] on div "Loaded : 0.00% 05:29 05:29" at bounding box center [456, 449] width 639 height 6
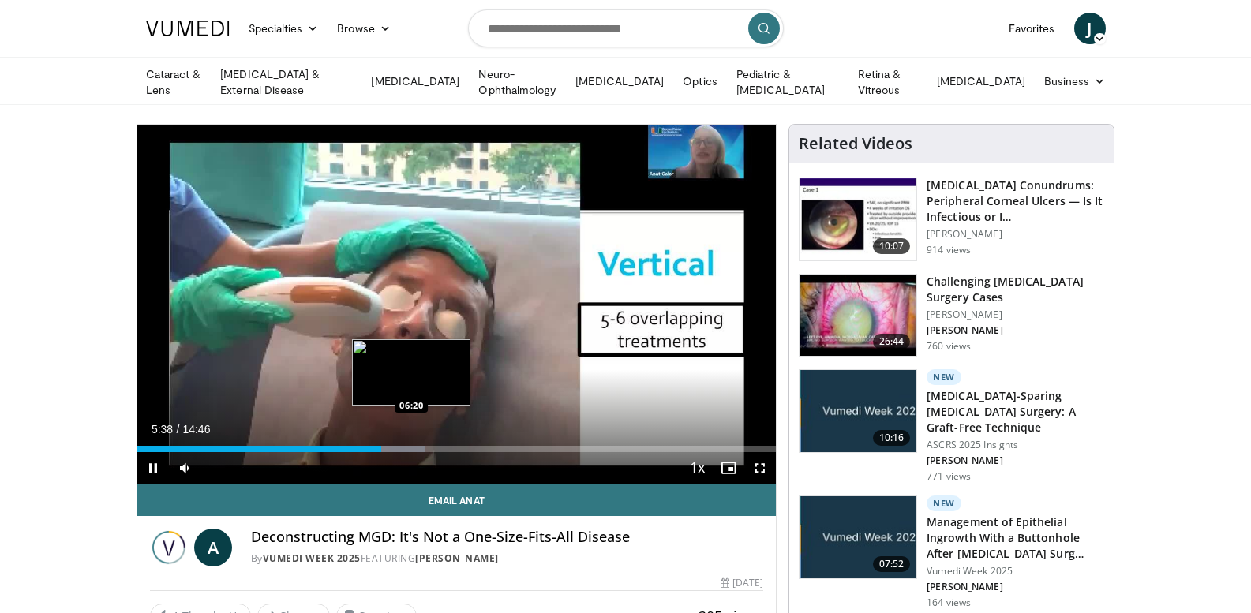
click at [412, 446] on div "Loaded : 45.14% 05:38 06:20" at bounding box center [456, 449] width 639 height 6
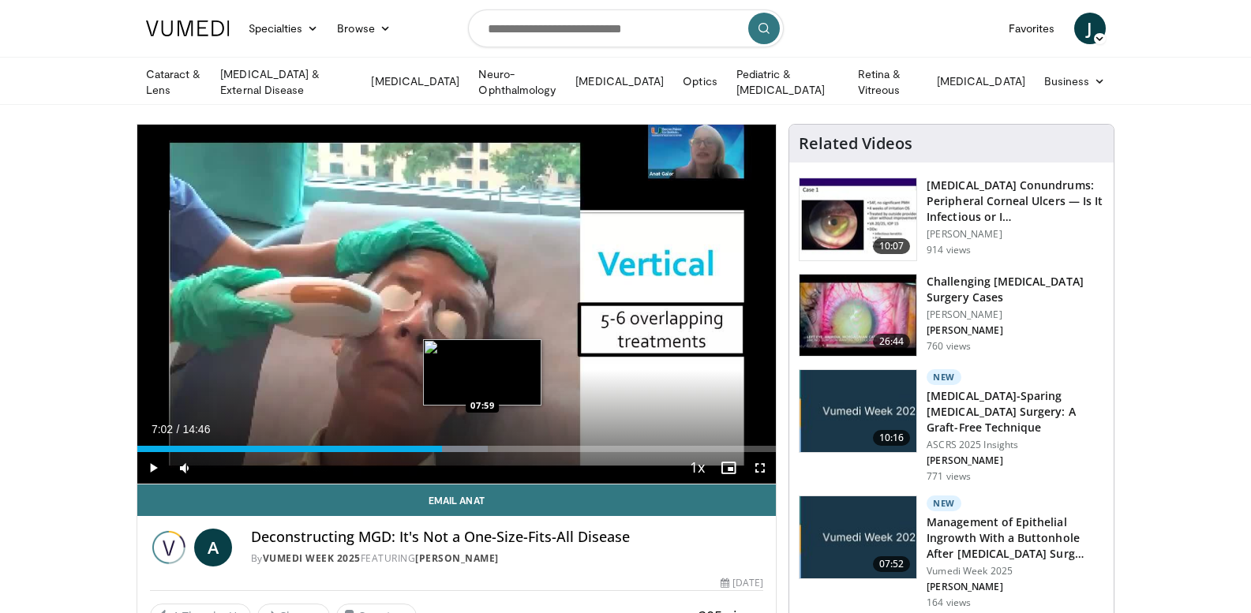
click at [483, 446] on div "Progress Bar" at bounding box center [454, 449] width 68 height 6
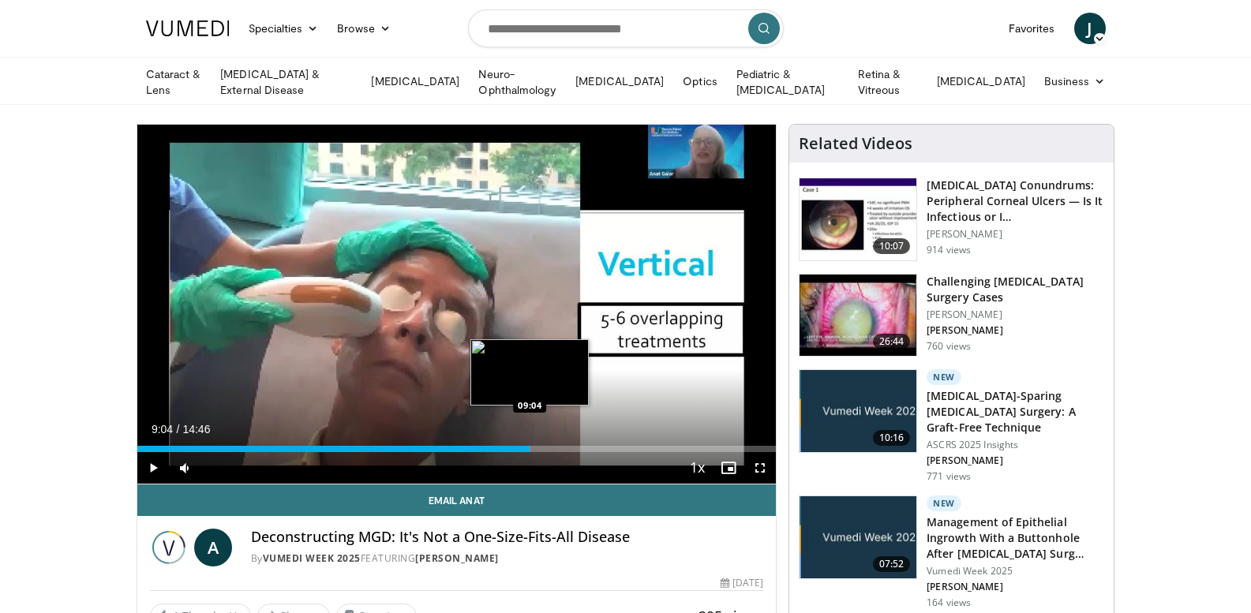
click at [530, 446] on div "Progress Bar" at bounding box center [497, 449] width 68 height 6
click at [500, 447] on div "09:14" at bounding box center [337, 449] width 400 height 6
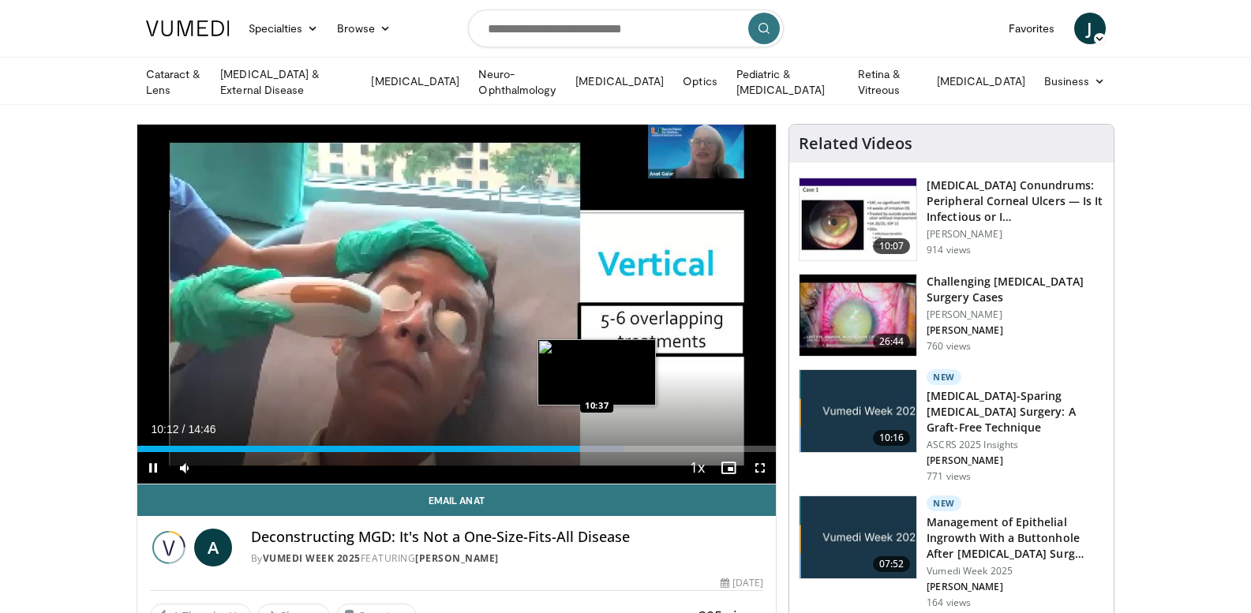
click at [597, 448] on div "Loaded : 76.13% 10:12 10:37" at bounding box center [456, 449] width 639 height 6
click at [628, 446] on div "Progress Bar" at bounding box center [611, 449] width 66 height 6
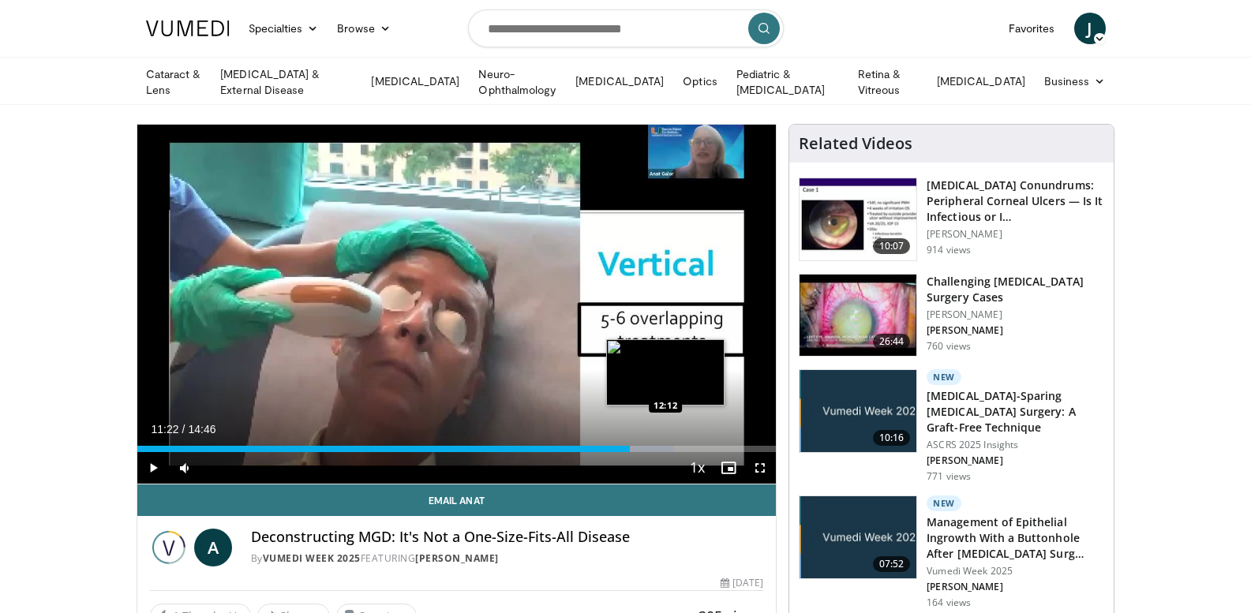
click at [665, 446] on div "Loaded : 83.97% 11:23 12:12" at bounding box center [456, 449] width 639 height 6
click at [694, 446] on div "Progress Bar" at bounding box center [686, 449] width 69 height 6
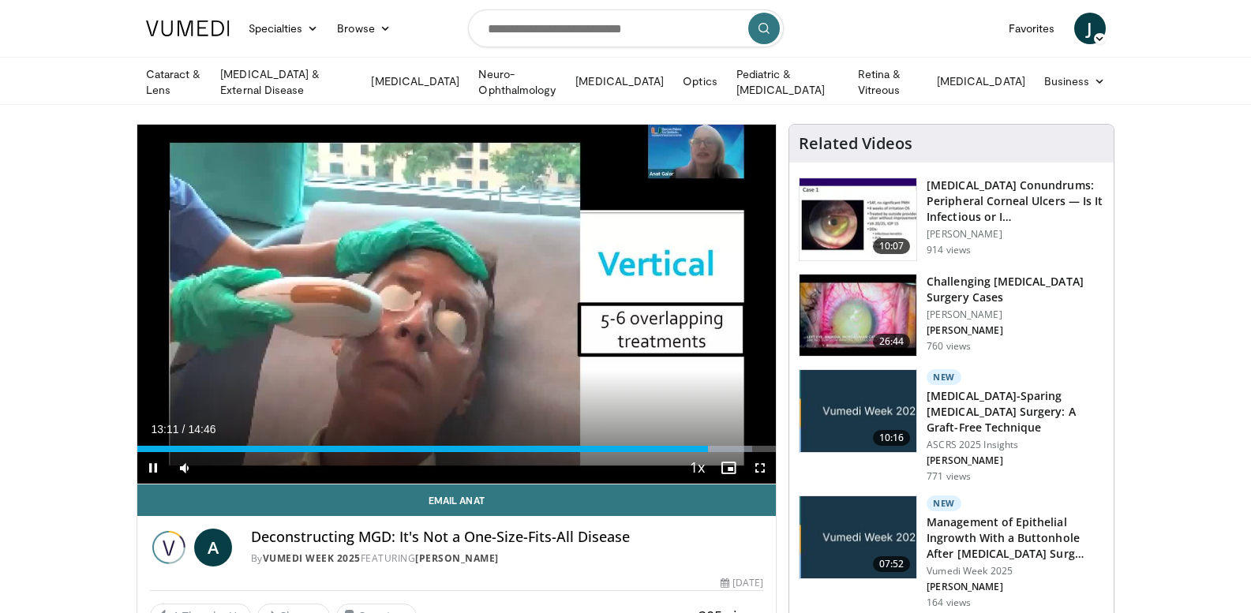
click at [721, 448] on div "Progress Bar" at bounding box center [718, 449] width 65 height 6
click at [731, 452] on span "Video Player" at bounding box center [728, 468] width 32 height 32
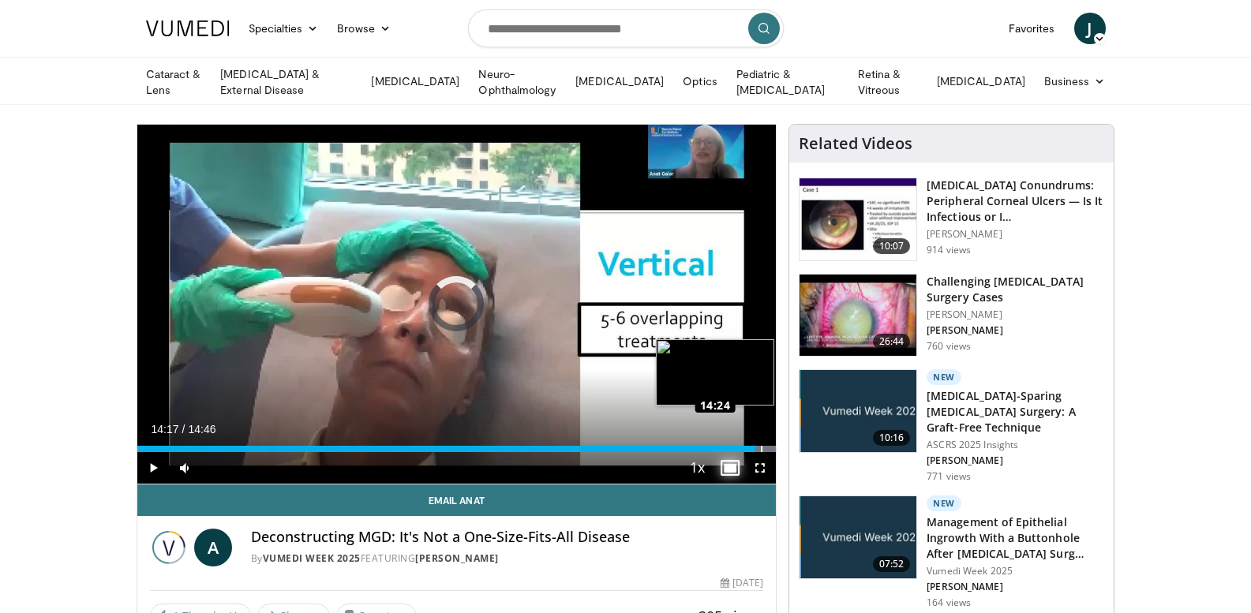
click at [760, 446] on div "Loaded : 100.00% 14:17 14:24" at bounding box center [456, 449] width 639 height 6
